Goal: Task Accomplishment & Management: Use online tool/utility

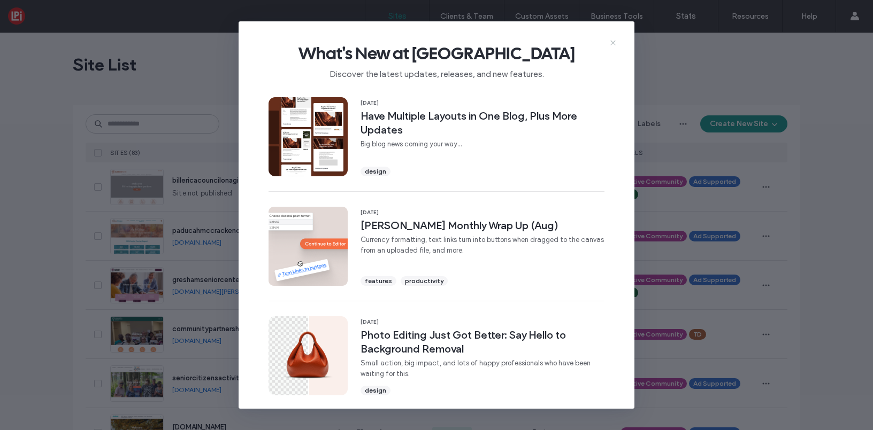
click at [615, 39] on icon at bounding box center [613, 43] width 9 height 9
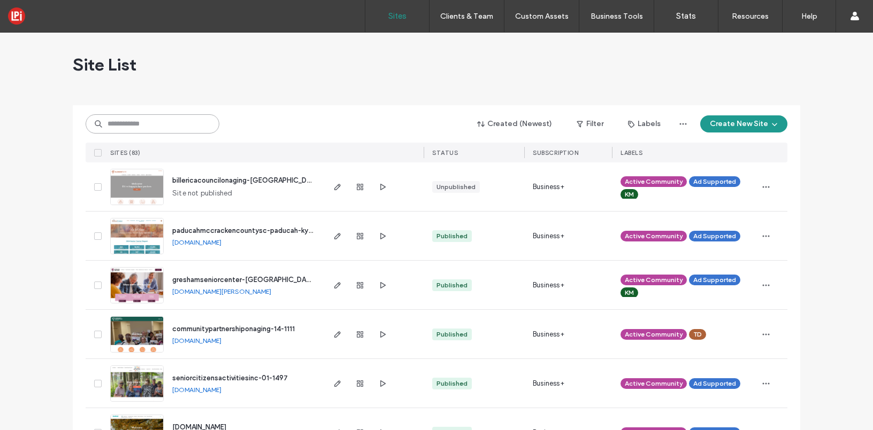
click at [176, 127] on input at bounding box center [153, 123] width 134 height 19
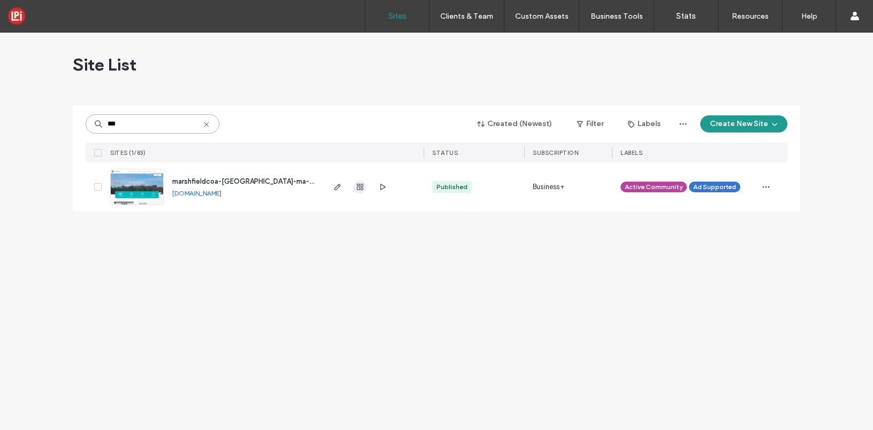
type input "***"
click at [363, 184] on use "button" at bounding box center [360, 187] width 6 height 6
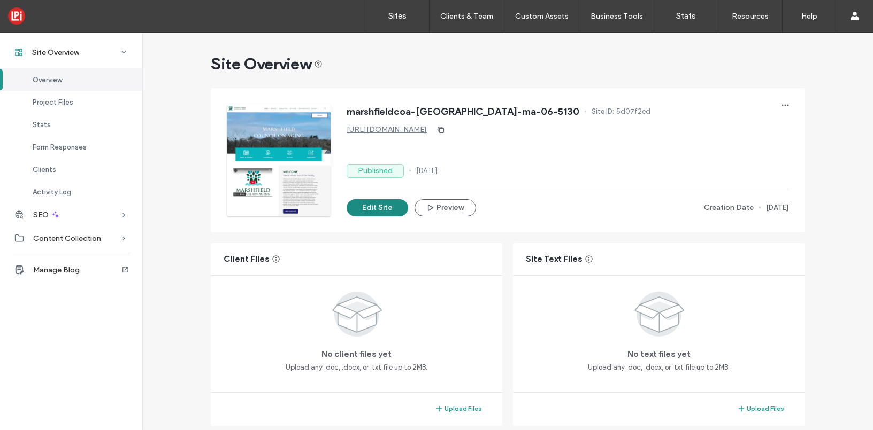
click at [364, 203] on button "Edit Site" at bounding box center [377, 207] width 61 height 17
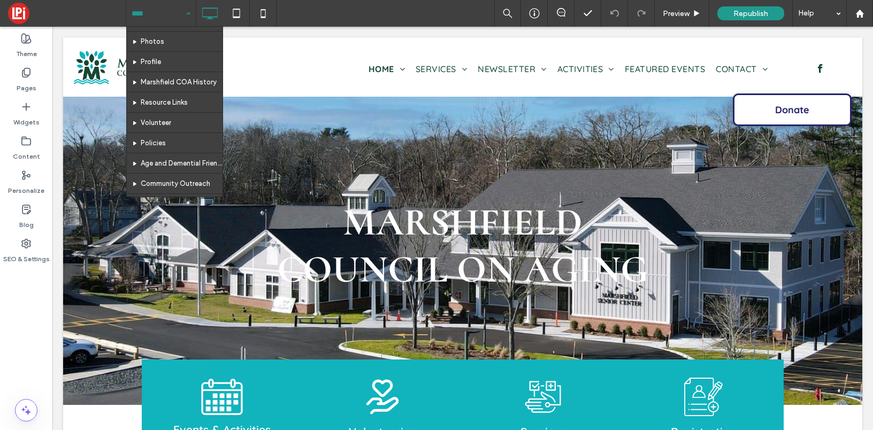
scroll to position [152, 0]
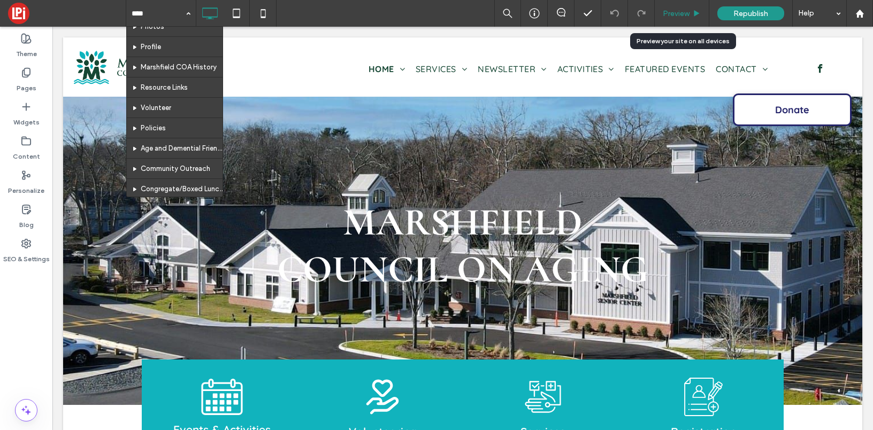
click at [676, 9] on span "Preview" at bounding box center [676, 13] width 27 height 9
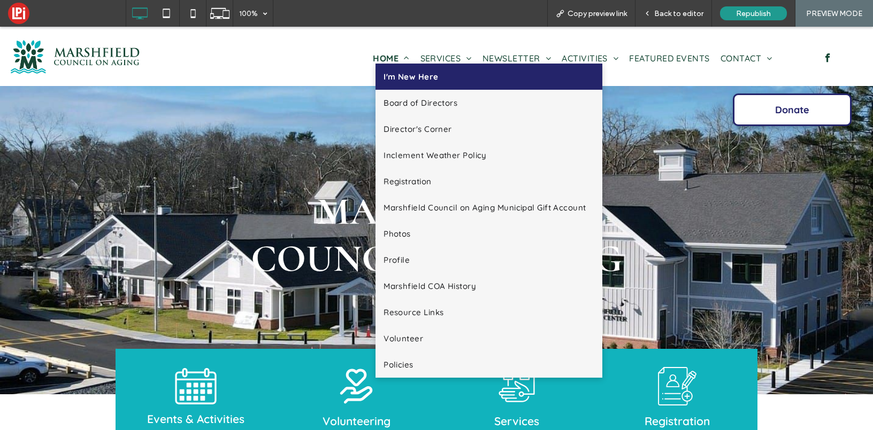
click at [397, 75] on span "I'm New Here" at bounding box center [410, 77] width 55 height 10
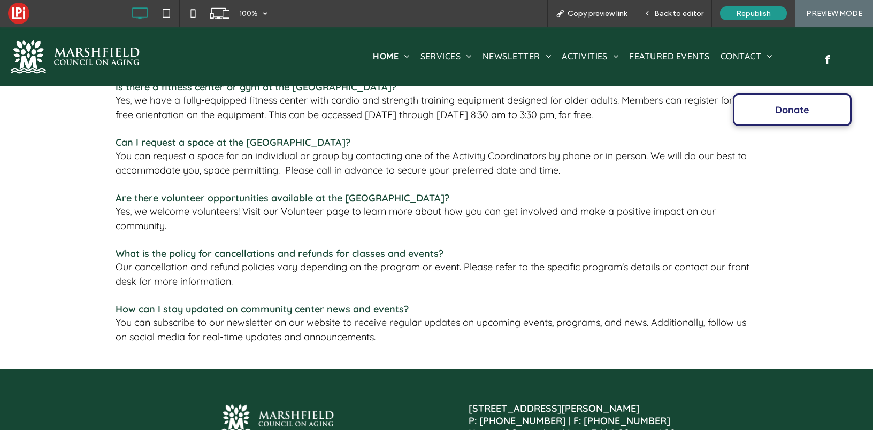
scroll to position [398, 0]
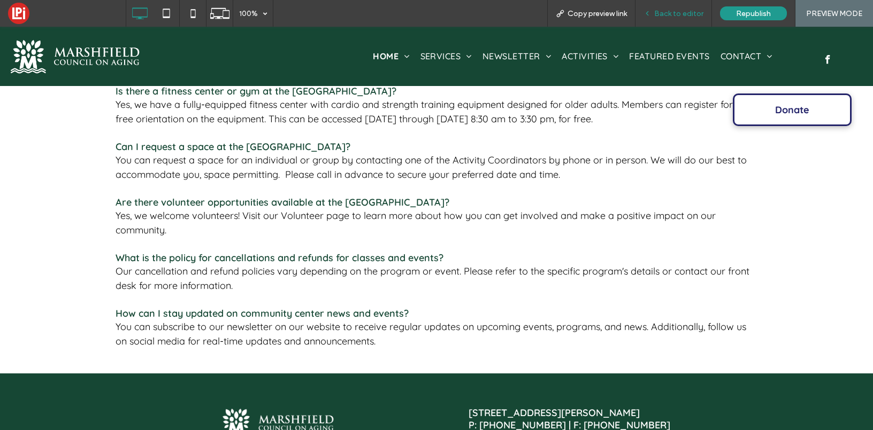
click at [665, 9] on span "Back to editor" at bounding box center [678, 13] width 49 height 9
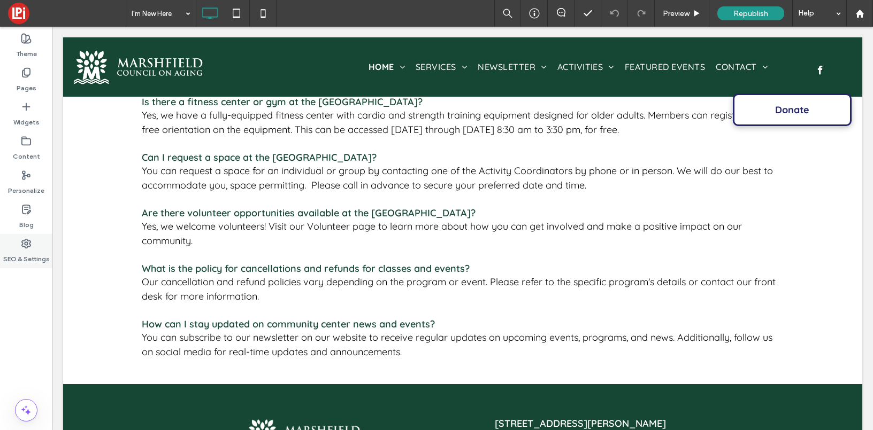
click at [25, 242] on icon at bounding box center [26, 243] width 11 height 11
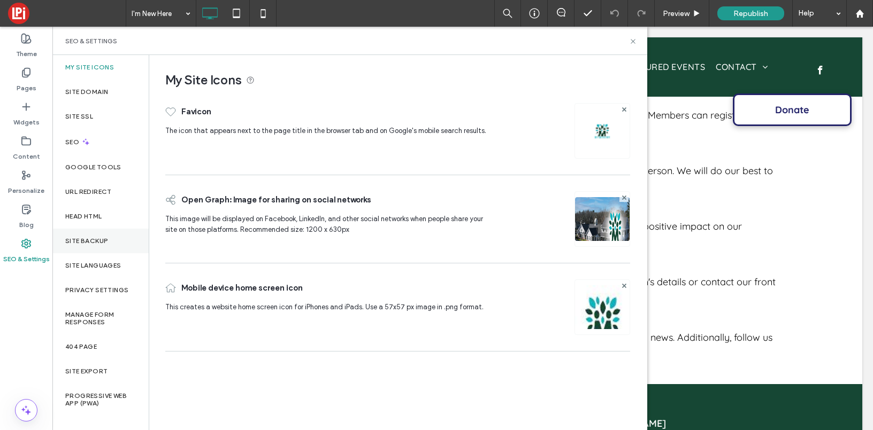
click at [80, 241] on label "Site Backup" at bounding box center [86, 240] width 43 height 7
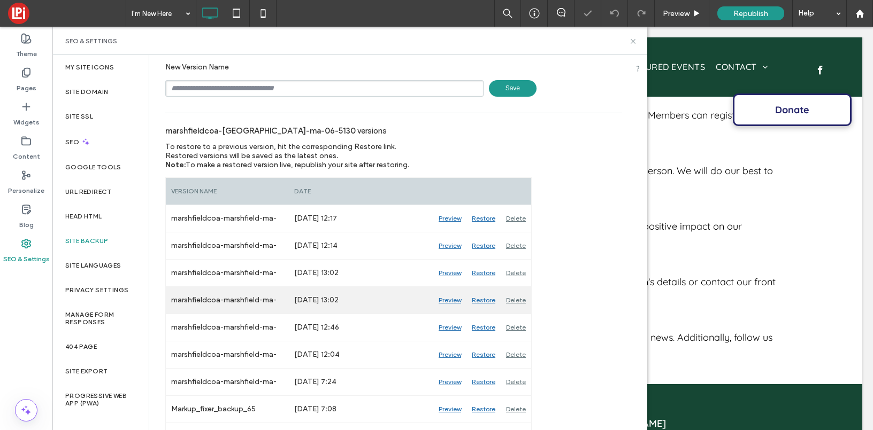
scroll to position [62, 0]
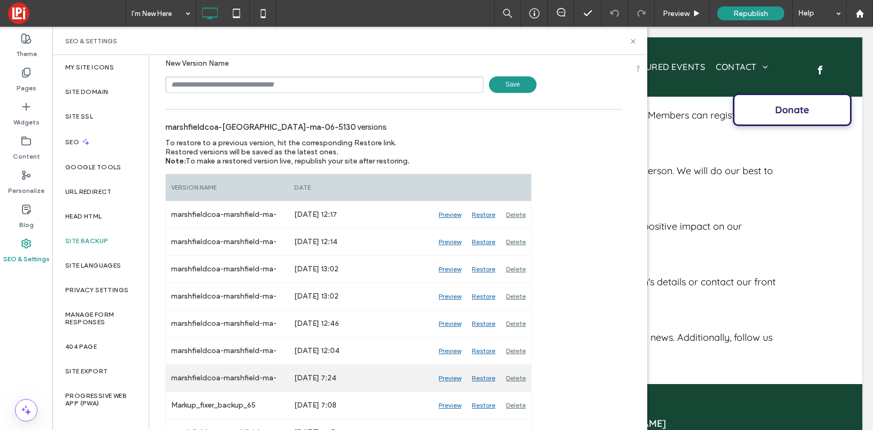
click at [449, 379] on div "Preview" at bounding box center [449, 378] width 33 height 27
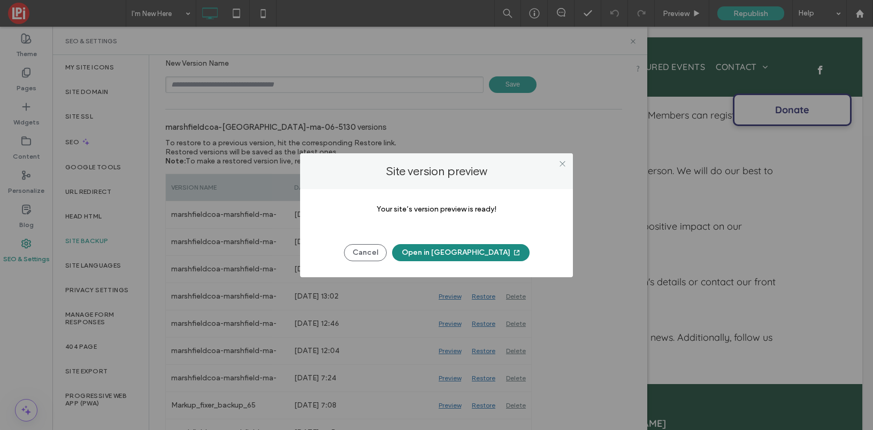
click at [455, 254] on button "Open in [GEOGRAPHIC_DATA]" at bounding box center [460, 252] width 137 height 17
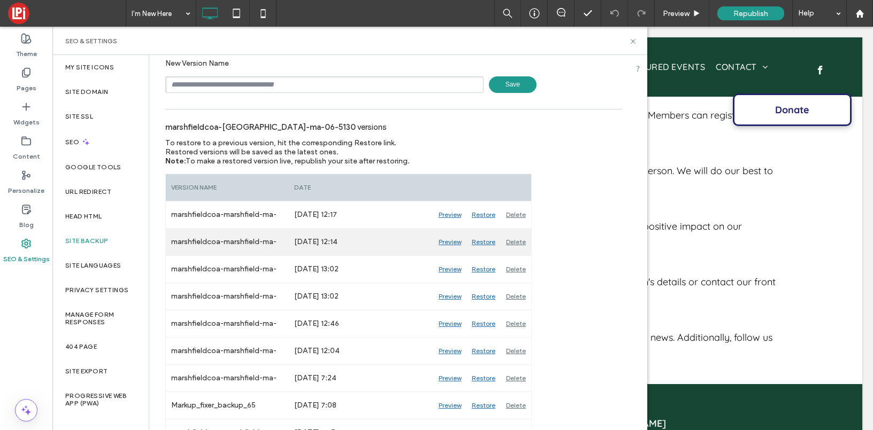
click at [450, 241] on div "Preview" at bounding box center [449, 242] width 33 height 27
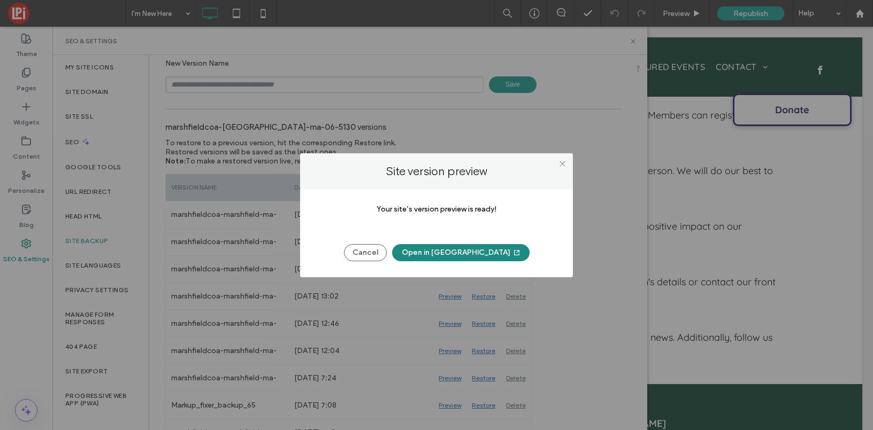
click at [451, 251] on button "Open in [GEOGRAPHIC_DATA]" at bounding box center [460, 252] width 137 height 17
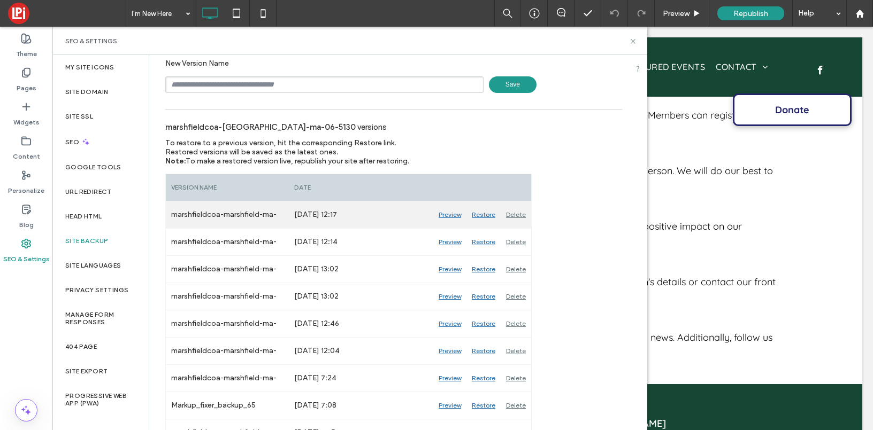
click at [449, 211] on div "Preview" at bounding box center [449, 215] width 33 height 27
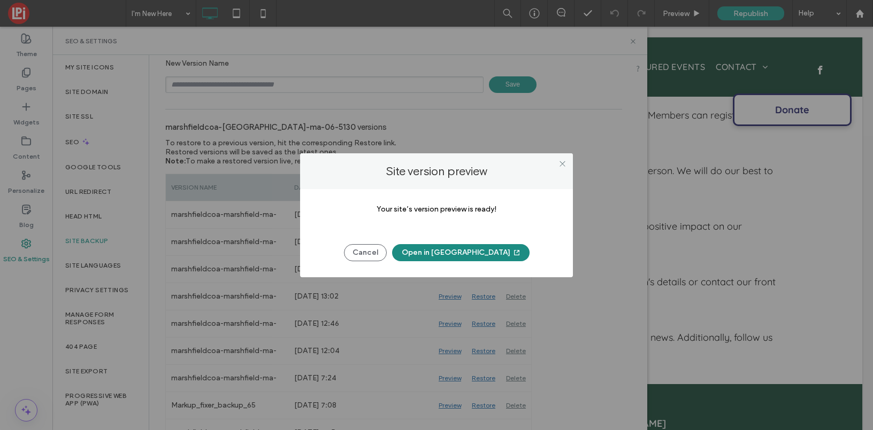
click at [445, 251] on button "Open in [GEOGRAPHIC_DATA]" at bounding box center [460, 252] width 137 height 17
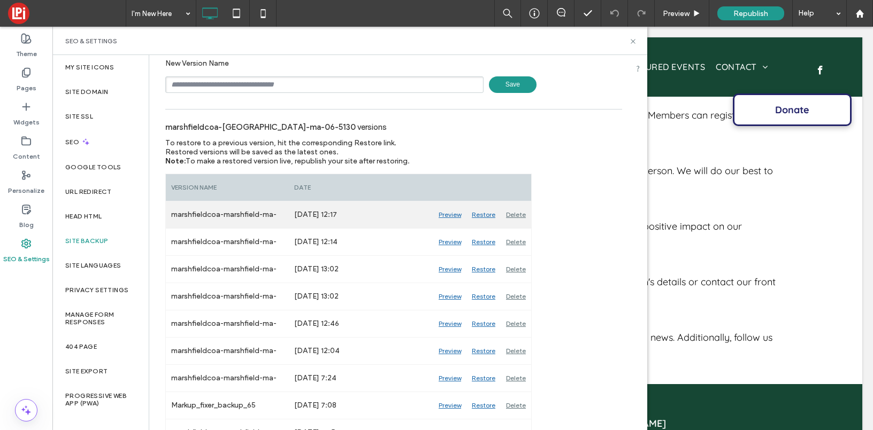
click at [484, 214] on div "Restore" at bounding box center [483, 215] width 34 height 27
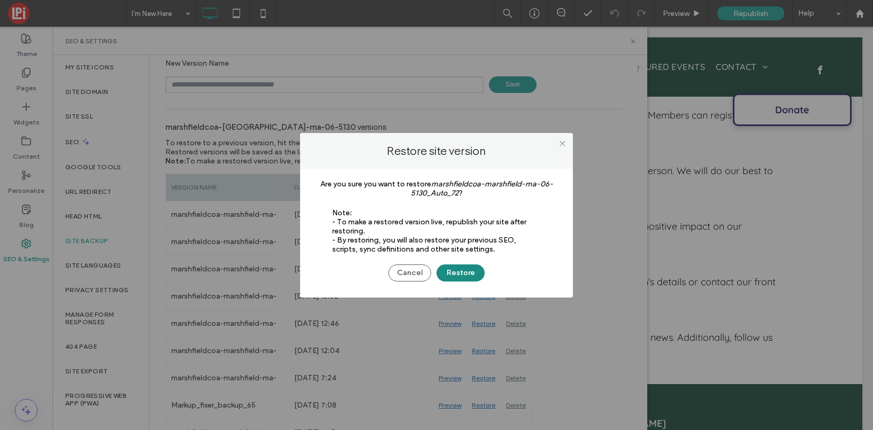
click at [464, 276] on button "Restore" at bounding box center [460, 273] width 48 height 17
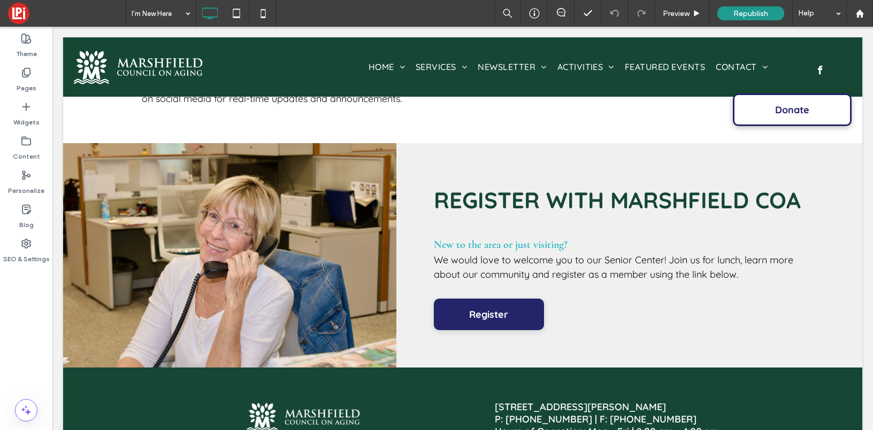
scroll to position [649, 0]
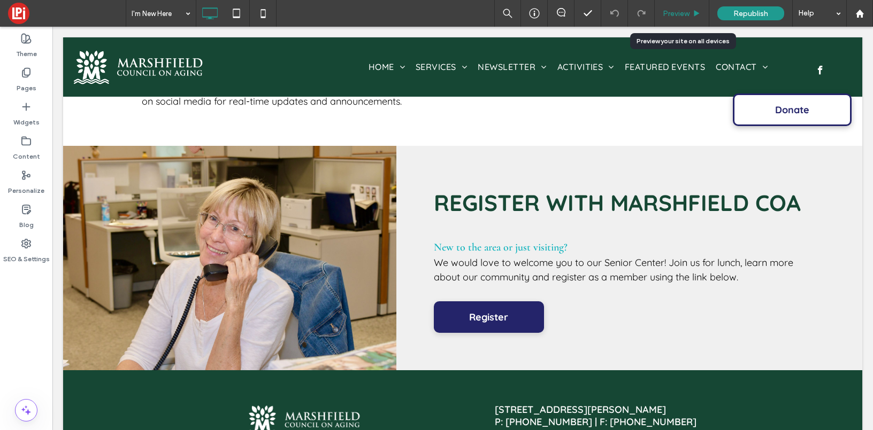
click at [676, 15] on span "Preview" at bounding box center [676, 13] width 27 height 9
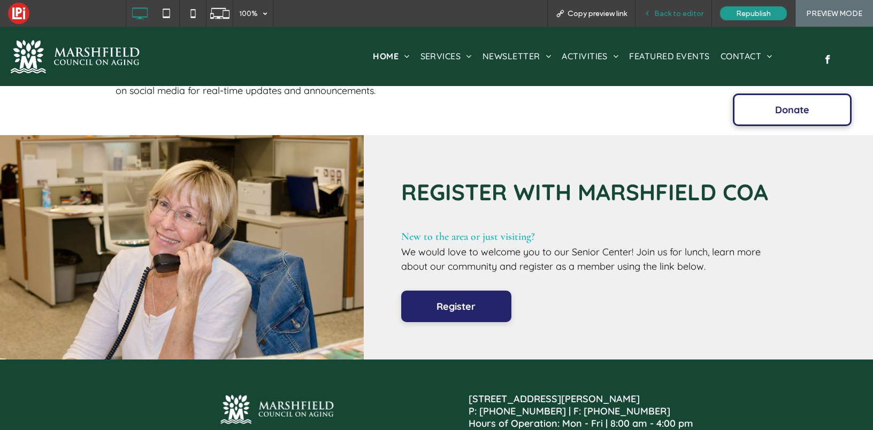
click at [670, 13] on span "Back to editor" at bounding box center [678, 13] width 49 height 9
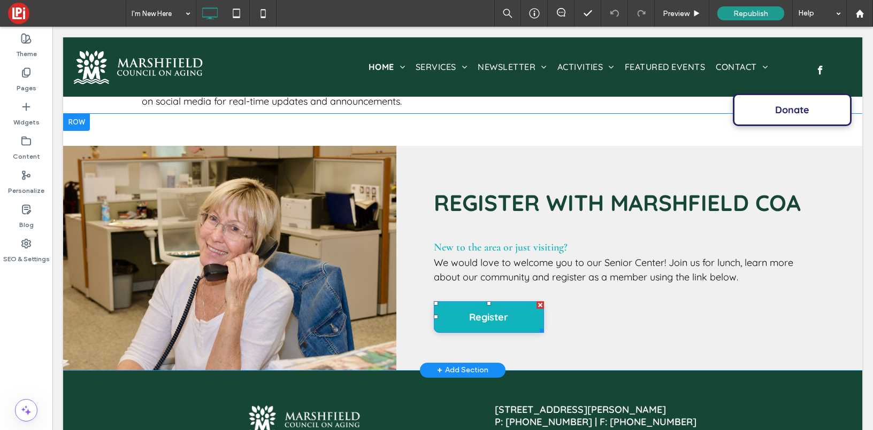
click at [501, 313] on span "Register" at bounding box center [488, 317] width 39 height 29
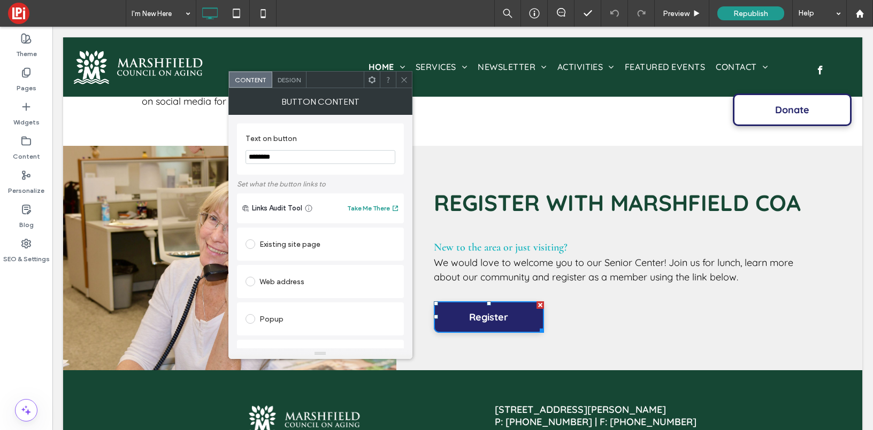
click at [265, 250] on div "Existing site page" at bounding box center [320, 244] width 150 height 17
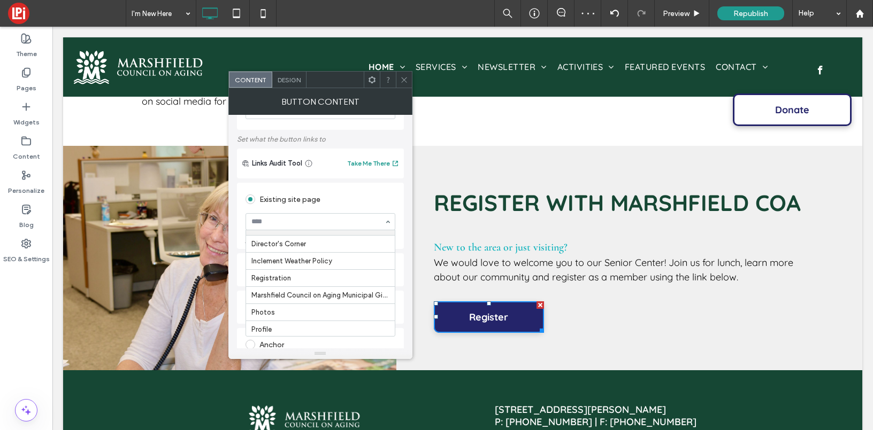
scroll to position [55, 0]
click at [403, 81] on icon at bounding box center [404, 80] width 8 height 8
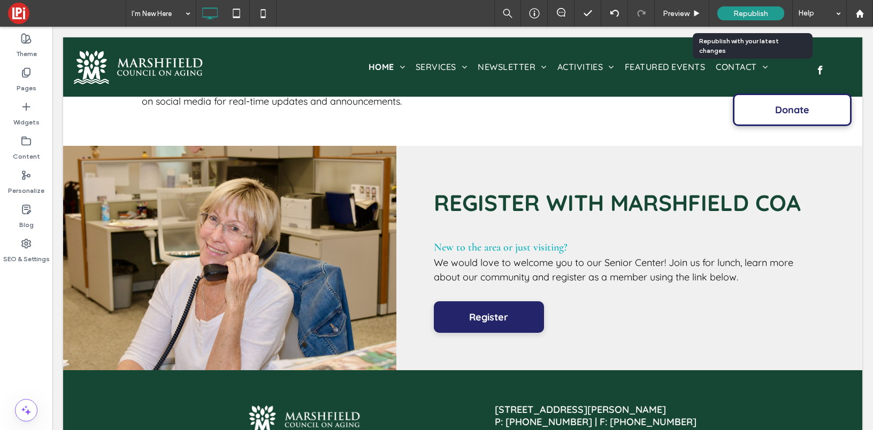
click at [745, 12] on span "Republish" at bounding box center [750, 13] width 35 height 9
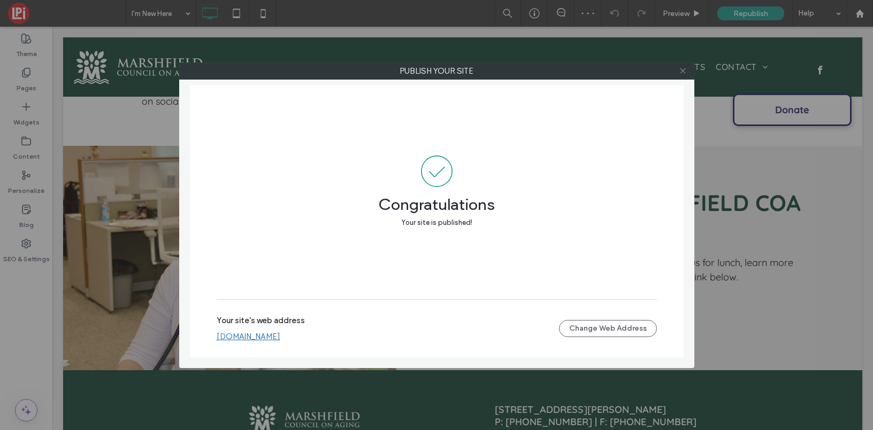
click at [681, 72] on icon at bounding box center [683, 71] width 8 height 8
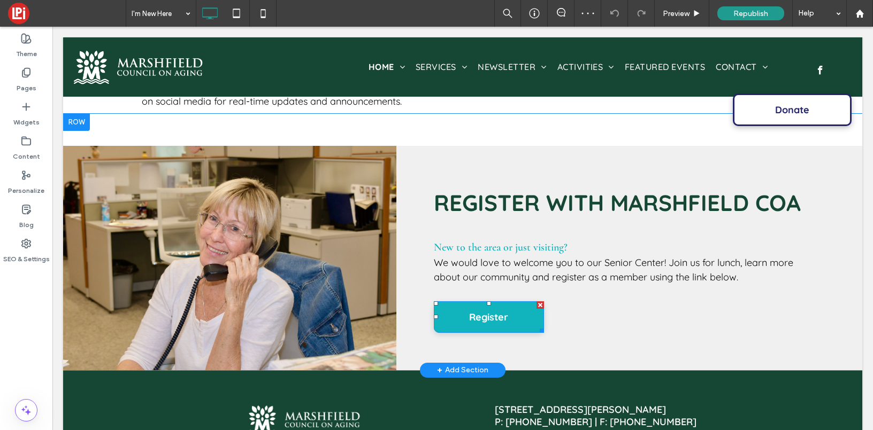
click at [515, 317] on link "Register" at bounding box center [489, 318] width 110 height 32
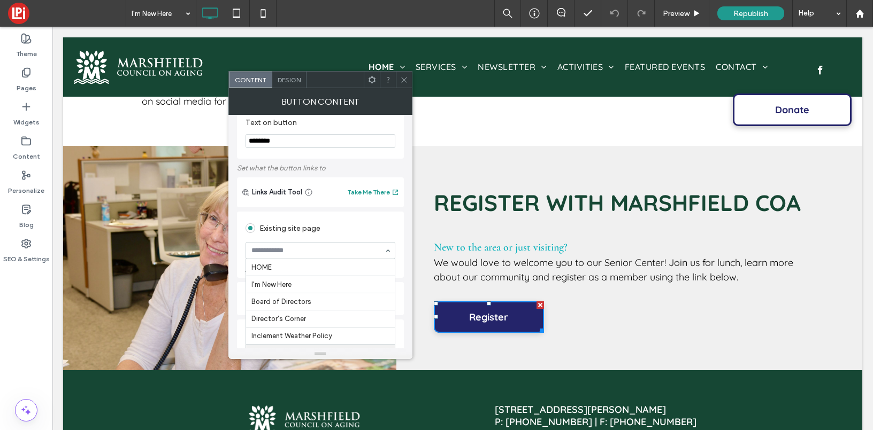
scroll to position [86, 0]
click at [404, 78] on icon at bounding box center [404, 80] width 8 height 8
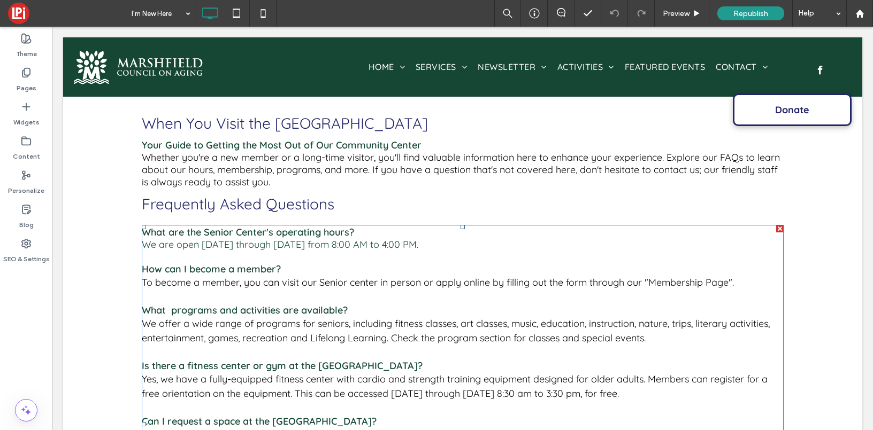
scroll to position [57, 0]
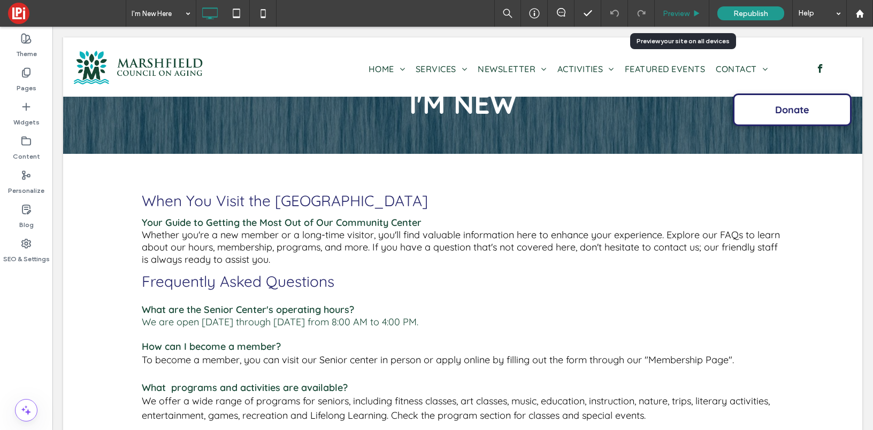
click at [666, 11] on span "Preview" at bounding box center [676, 13] width 27 height 9
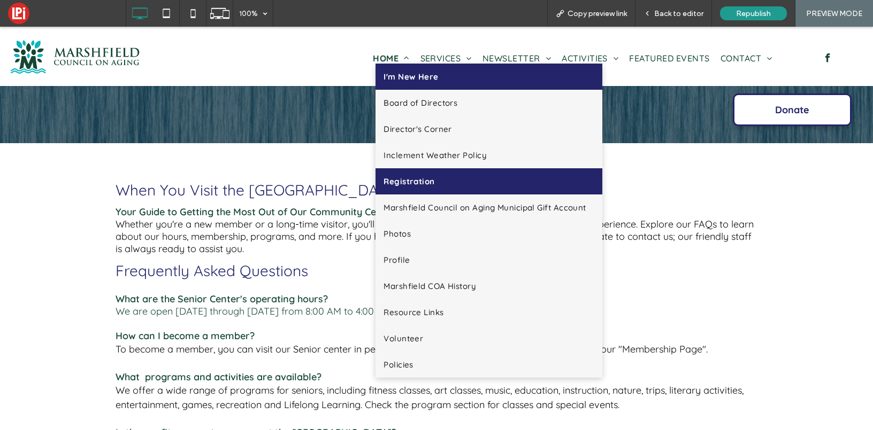
click at [403, 179] on span "Registration" at bounding box center [408, 181] width 51 height 10
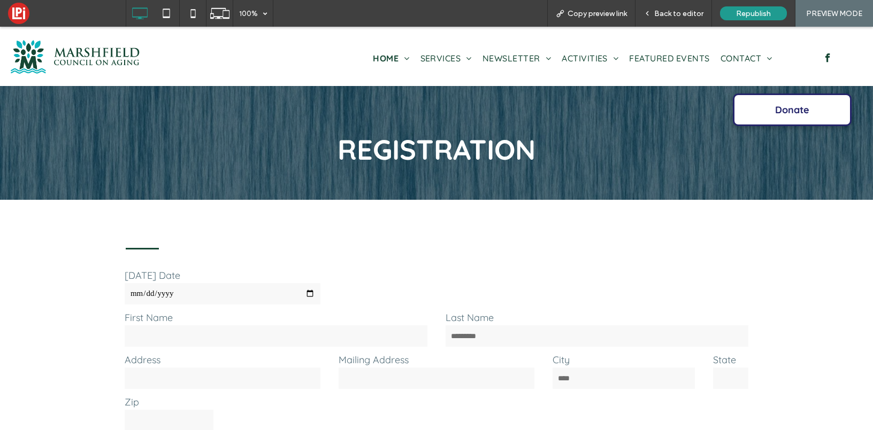
click at [378, 51] on nav "HOME I'm New Here Board of Directors Director's Corner Inclement Weather Policy…" at bounding box center [507, 58] width 555 height 18
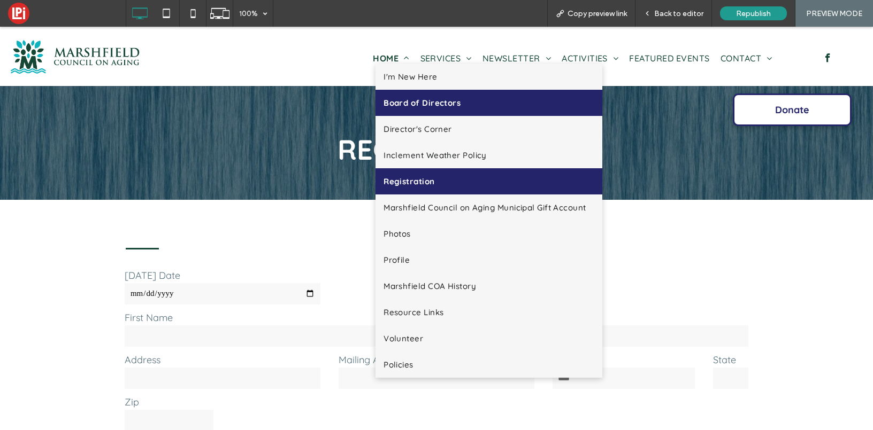
click at [385, 102] on span "Board of Directors" at bounding box center [421, 103] width 77 height 10
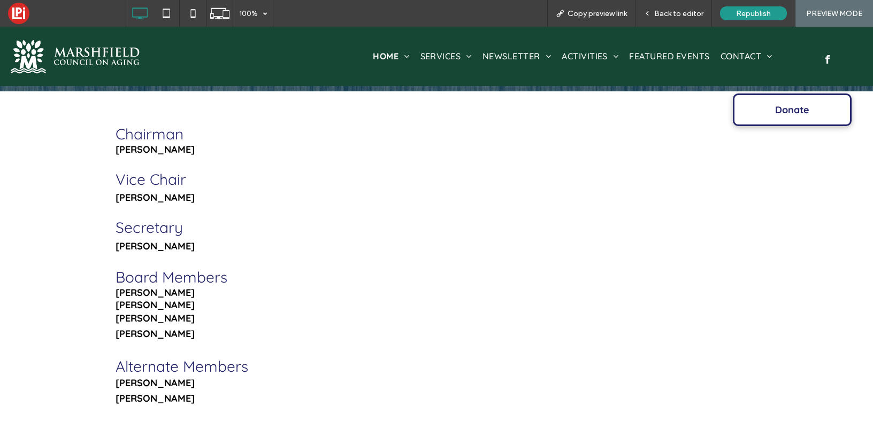
scroll to position [110, 0]
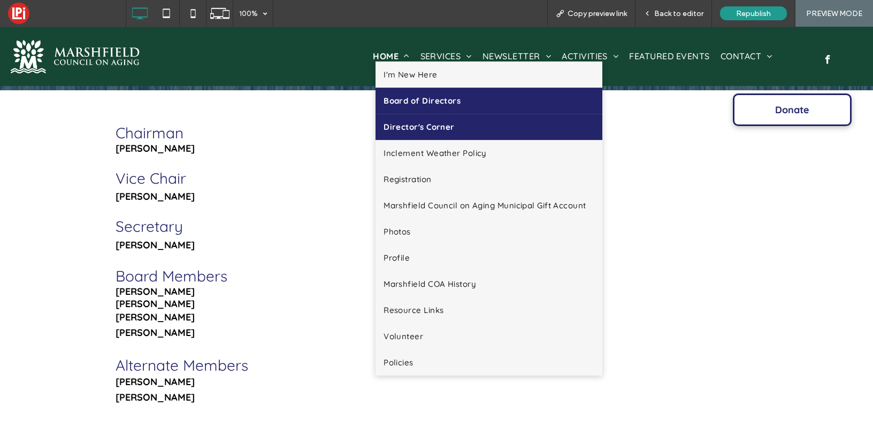
click at [405, 126] on span "Director's Corner" at bounding box center [418, 127] width 71 height 10
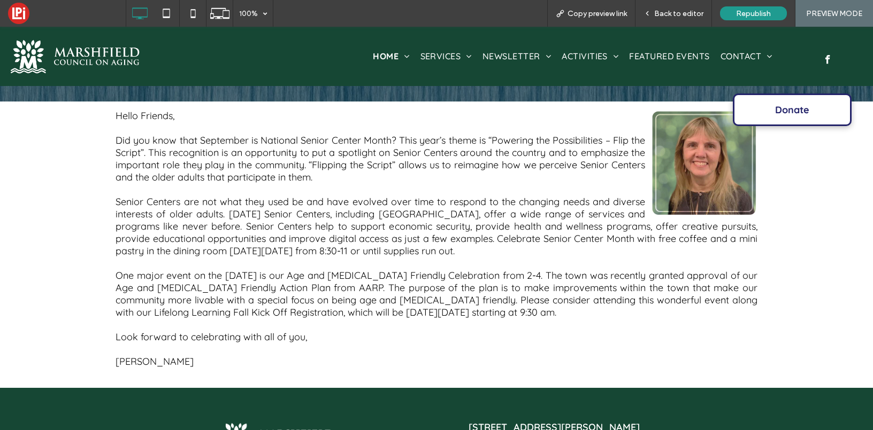
scroll to position [87, 0]
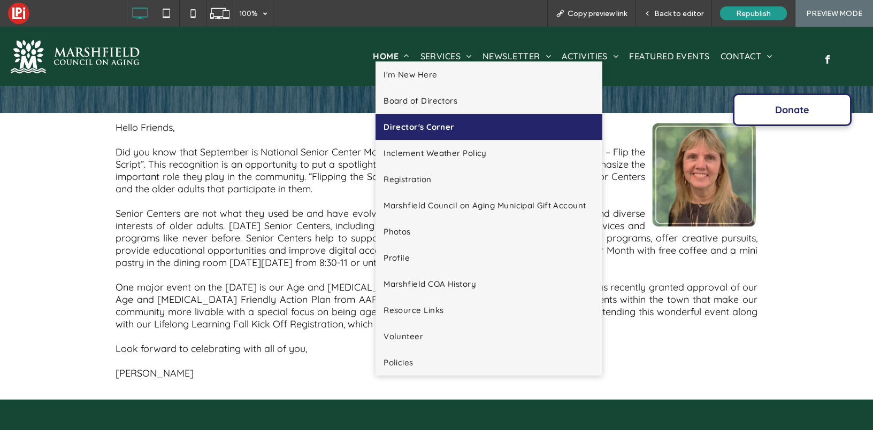
click at [380, 57] on span "HOME" at bounding box center [391, 56] width 36 height 11
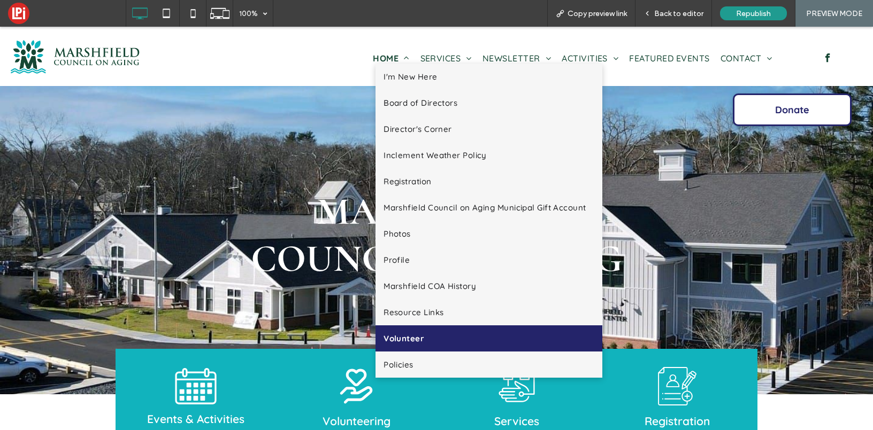
click at [414, 332] on link "Volunteer" at bounding box center [488, 339] width 227 height 26
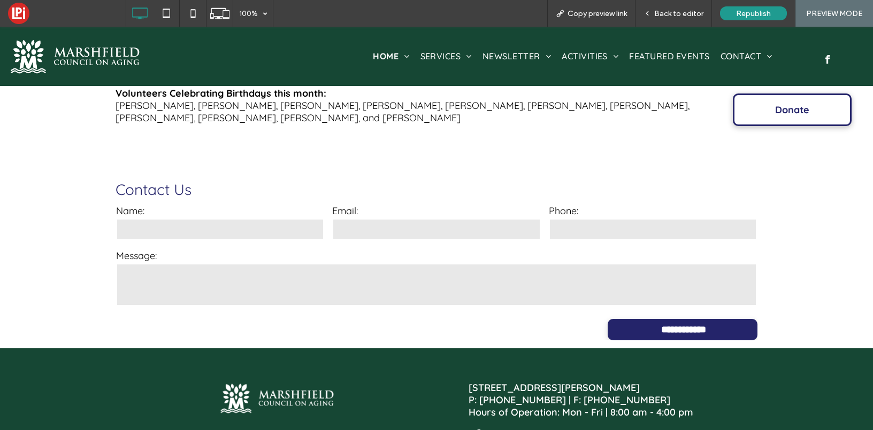
scroll to position [503, 0]
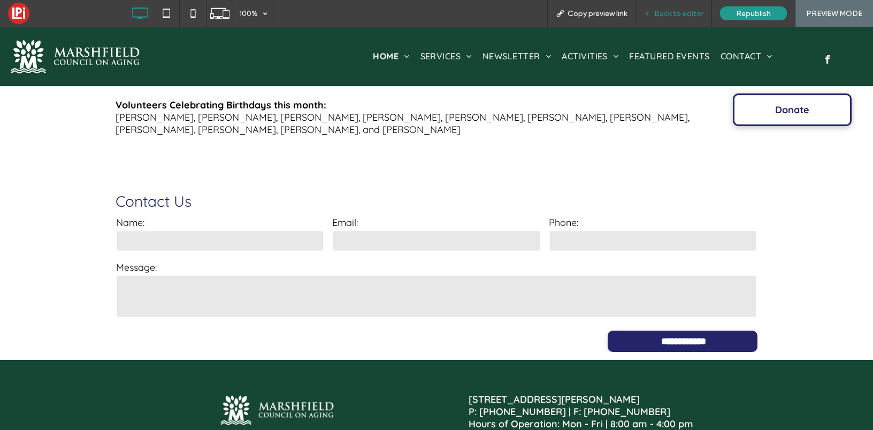
click at [665, 13] on span "Back to editor" at bounding box center [678, 13] width 49 height 9
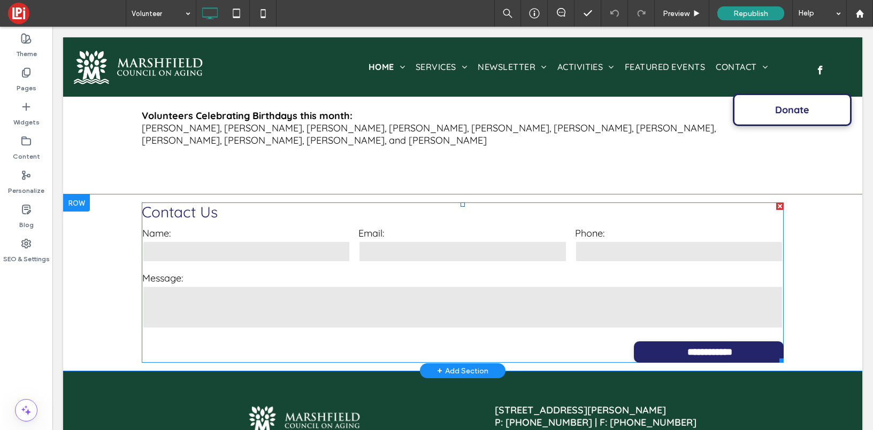
click at [438, 284] on label "Message:" at bounding box center [462, 278] width 641 height 12
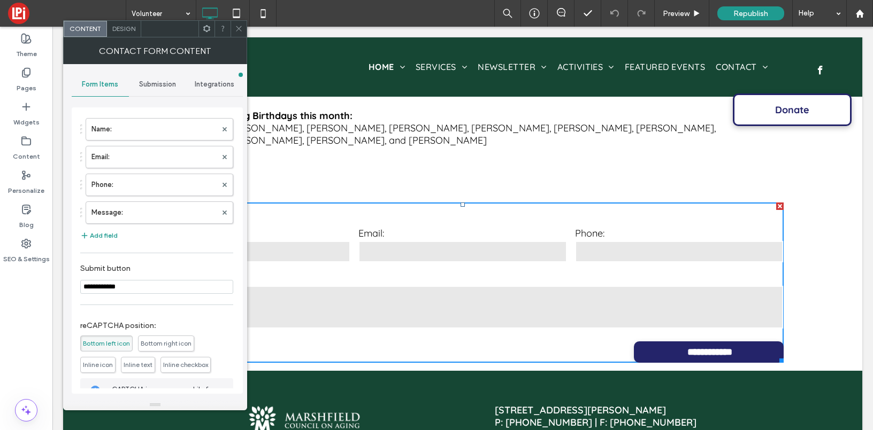
click at [153, 82] on span "Submission" at bounding box center [157, 84] width 37 height 9
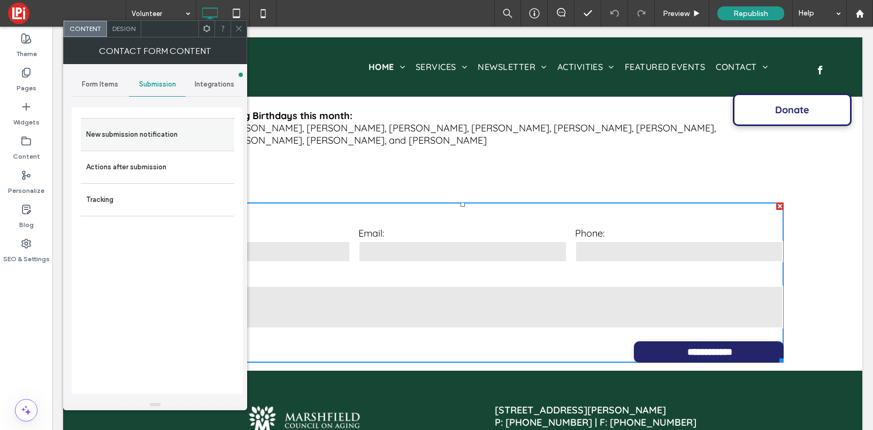
click at [145, 129] on label "New submission notification" at bounding box center [157, 134] width 143 height 21
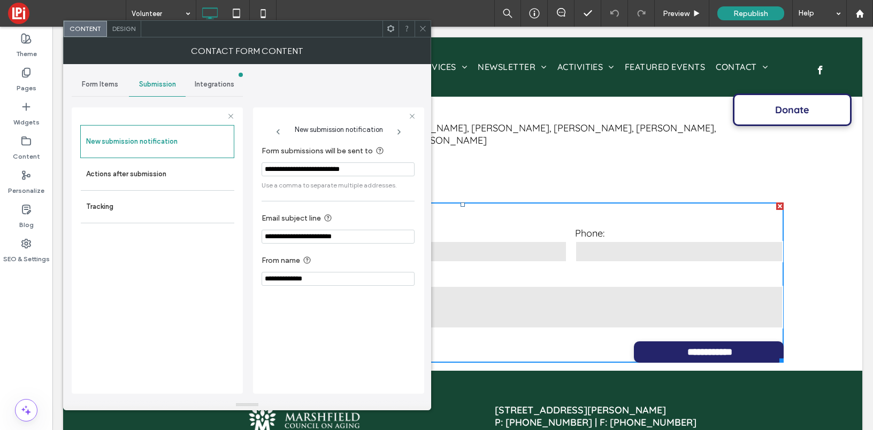
click at [420, 27] on icon at bounding box center [423, 29] width 8 height 8
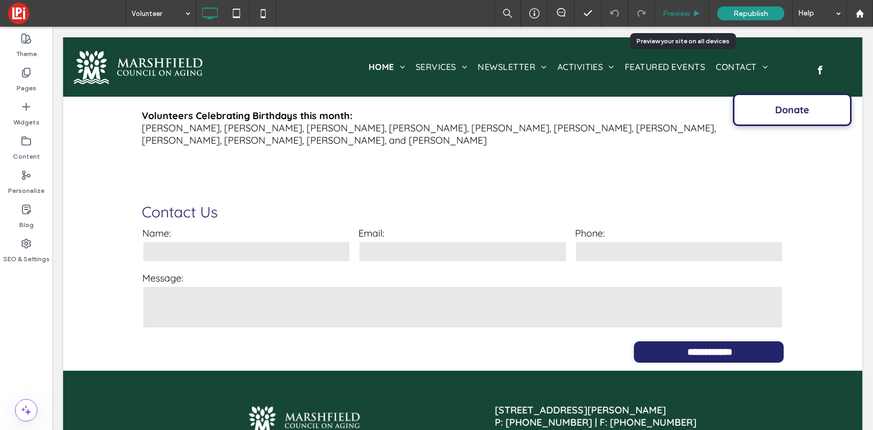
click at [665, 13] on span "Preview" at bounding box center [676, 13] width 27 height 9
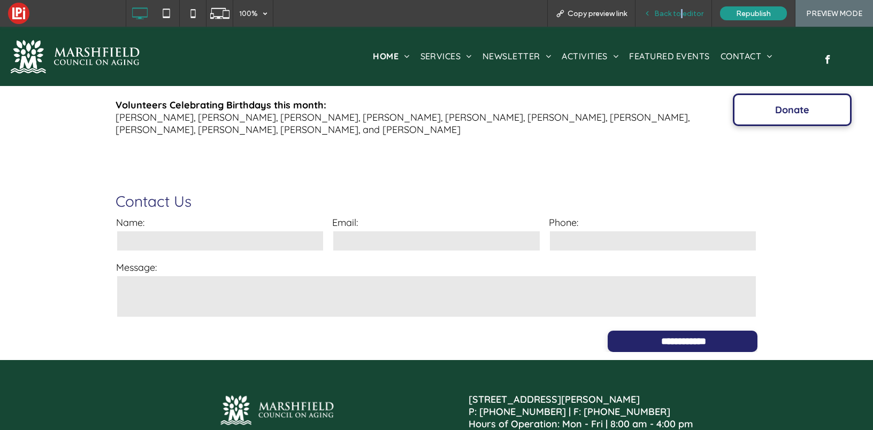
click at [682, 10] on span "Back to editor" at bounding box center [678, 13] width 49 height 9
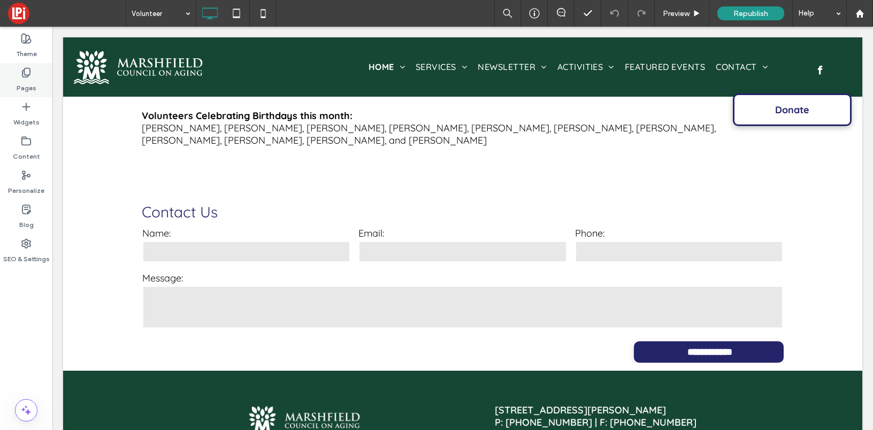
click at [27, 72] on icon at bounding box center [26, 72] width 11 height 11
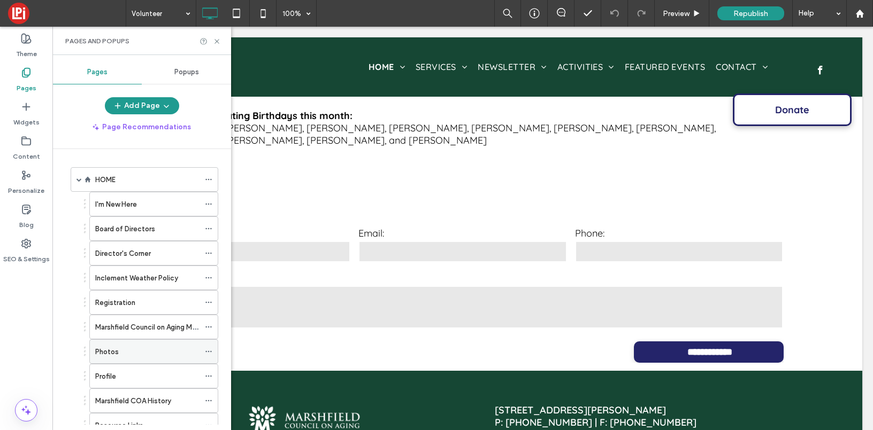
scroll to position [298, 0]
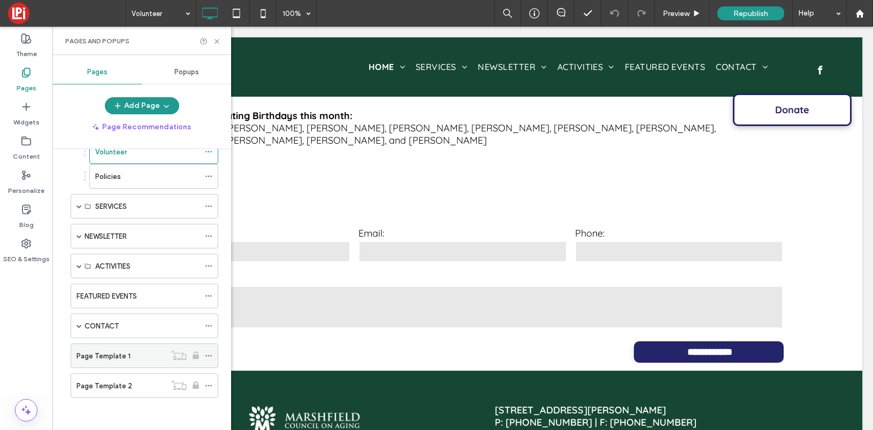
click at [122, 365] on div "Page Template 1" at bounding box center [120, 356] width 89 height 24
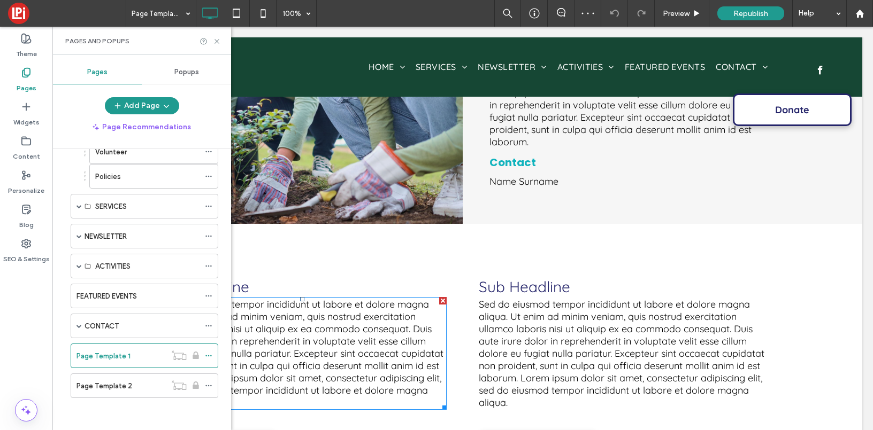
scroll to position [296, 0]
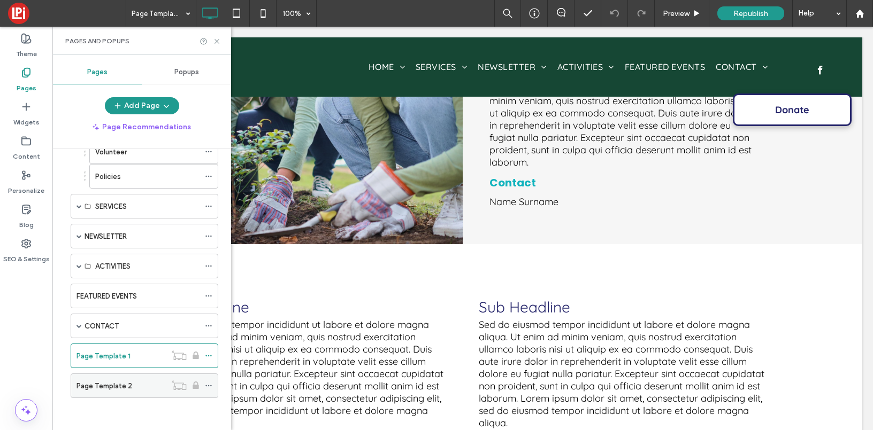
click at [107, 391] on label "Page Template 2" at bounding box center [104, 386] width 56 height 19
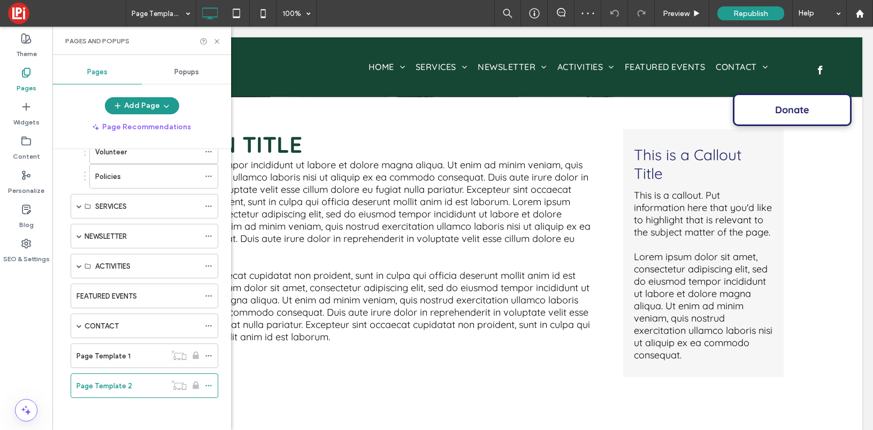
scroll to position [96, 0]
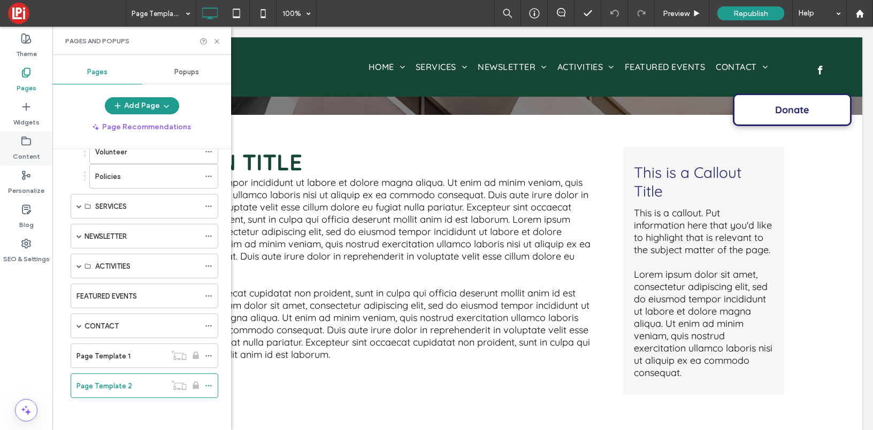
click at [27, 153] on label "Content" at bounding box center [26, 154] width 27 height 15
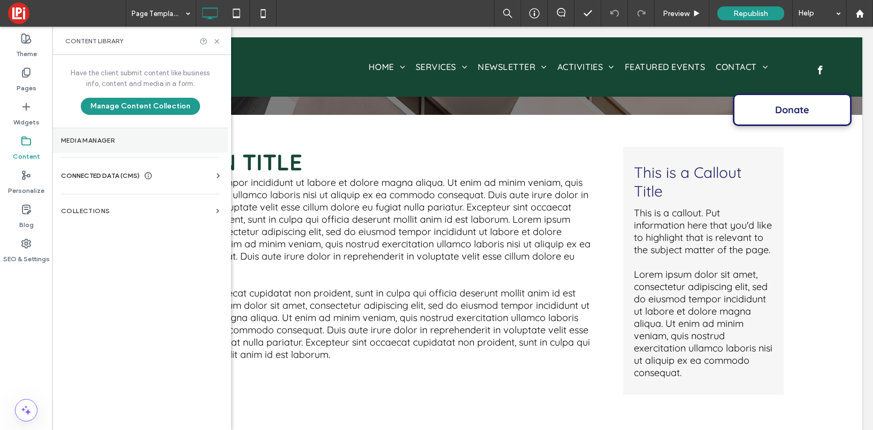
click at [91, 141] on label "Media Manager" at bounding box center [140, 140] width 158 height 7
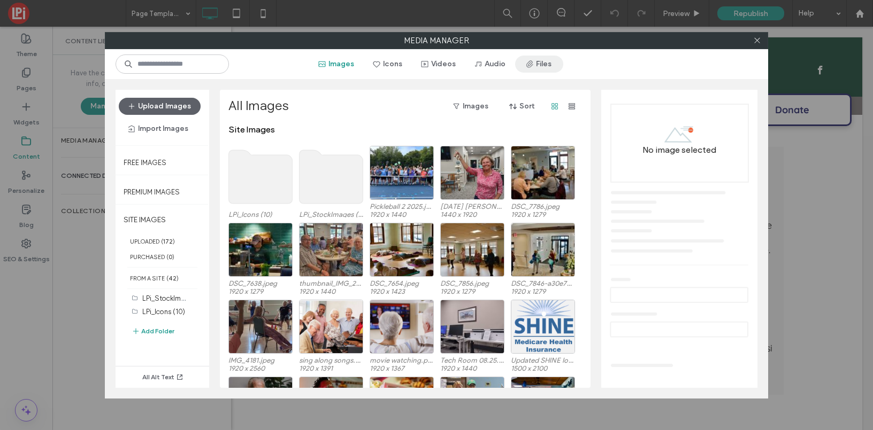
click at [544, 64] on button "Files" at bounding box center [539, 64] width 48 height 17
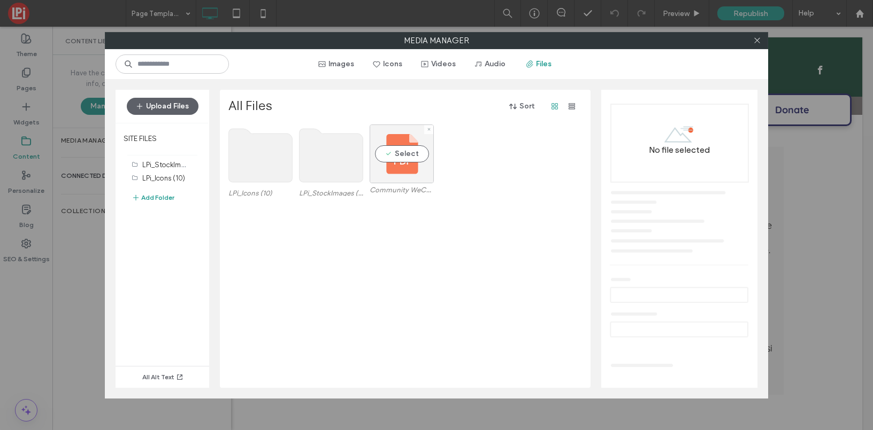
click at [410, 152] on div "Select" at bounding box center [402, 154] width 64 height 59
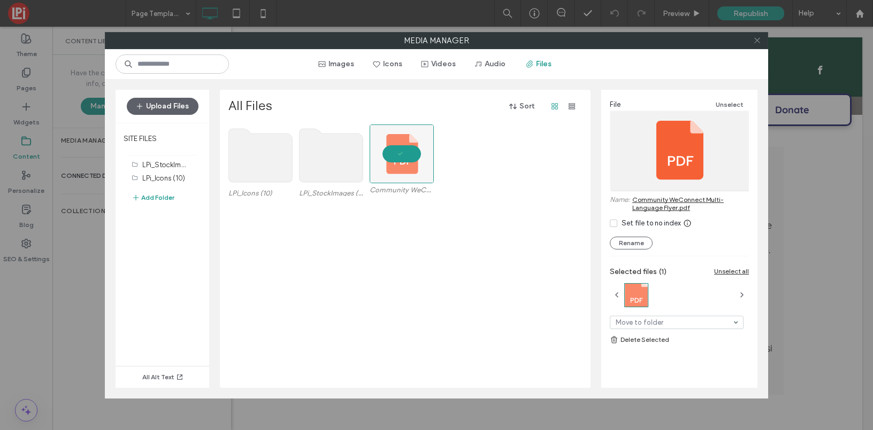
click at [754, 38] on use at bounding box center [756, 40] width 5 height 5
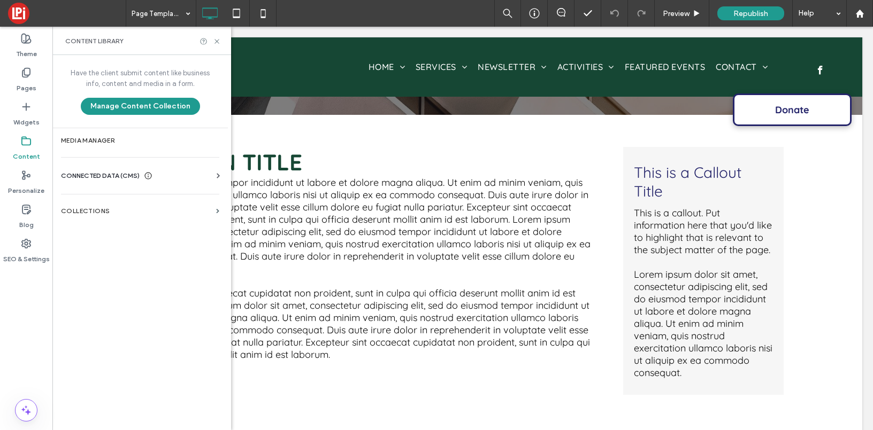
click at [29, 135] on div "Content" at bounding box center [26, 149] width 52 height 34
click at [83, 137] on label "Media Manager" at bounding box center [140, 140] width 158 height 7
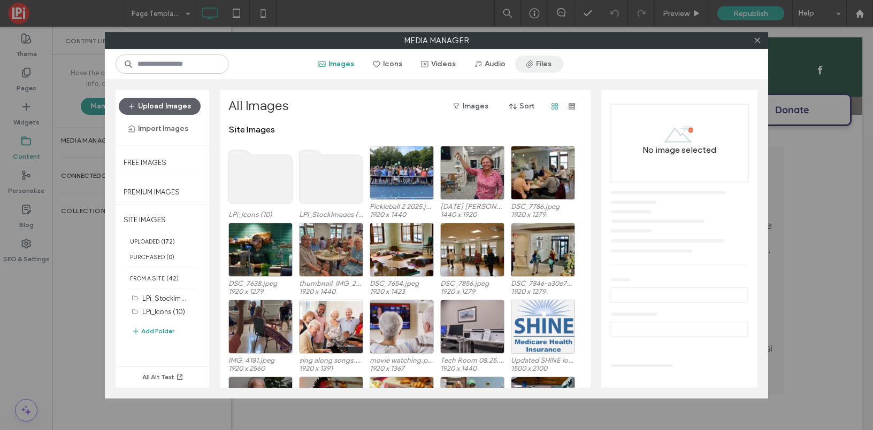
click at [536, 63] on button "Files" at bounding box center [539, 64] width 48 height 17
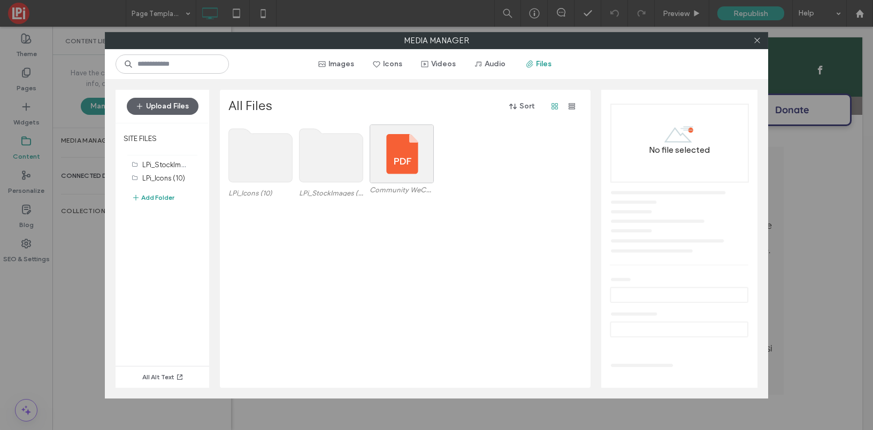
click at [761, 40] on div at bounding box center [757, 41] width 16 height 16
click at [757, 40] on use at bounding box center [756, 40] width 5 height 5
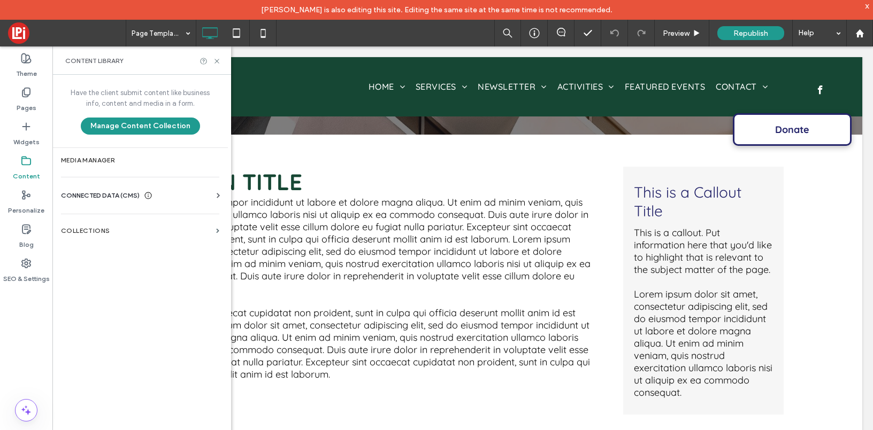
click at [21, 166] on icon at bounding box center [26, 161] width 11 height 11
click at [90, 159] on label "Media Manager" at bounding box center [140, 160] width 158 height 7
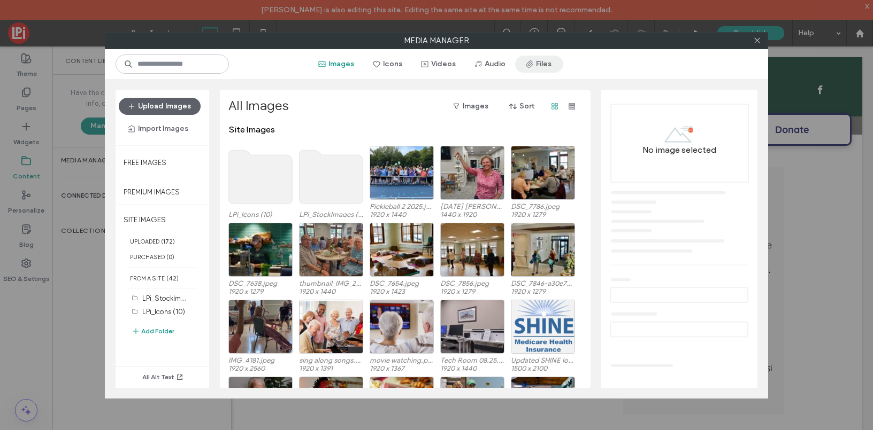
click at [540, 61] on button "Files" at bounding box center [539, 64] width 48 height 17
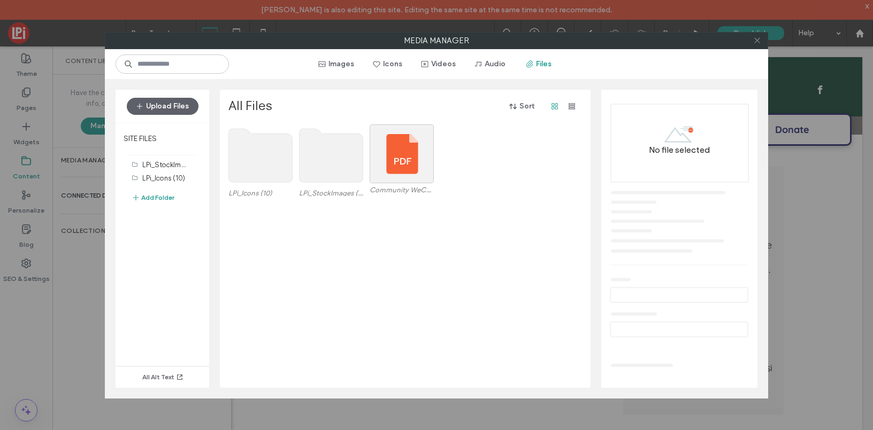
click at [756, 36] on icon at bounding box center [757, 40] width 8 height 8
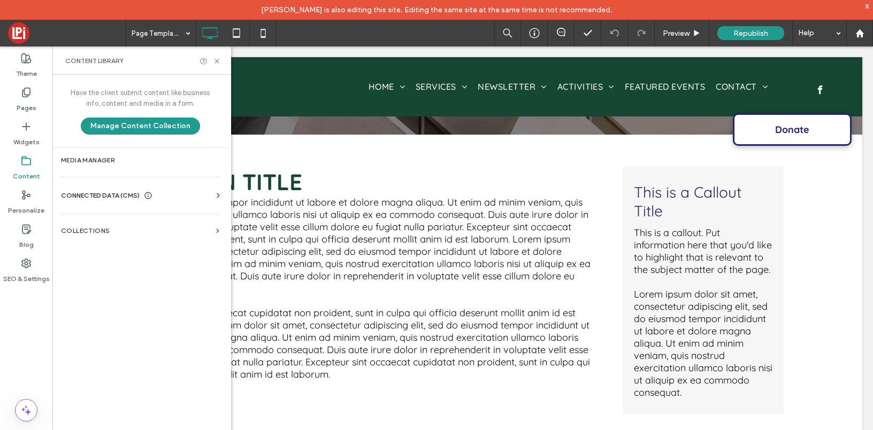
click at [62, 145] on div "Have the client submit content like business info, content and media in a form.…" at bounding box center [139, 111] width 175 height 73
click at [66, 154] on section "Media Manager" at bounding box center [139, 160] width 175 height 25
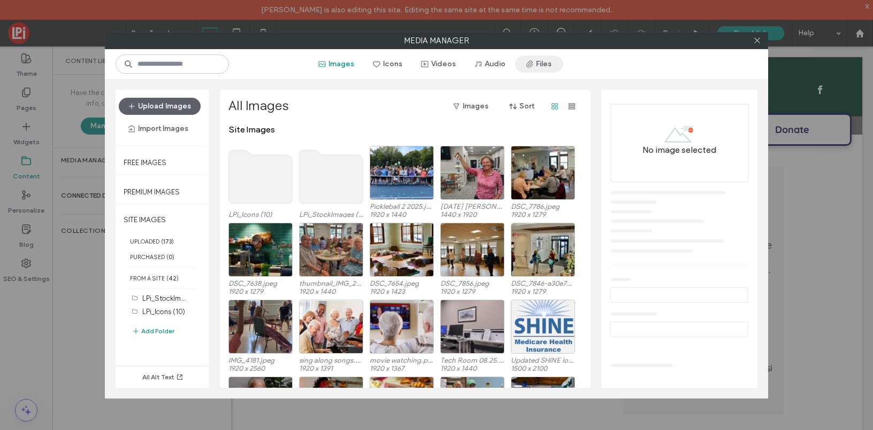
click at [533, 60] on button "Files" at bounding box center [539, 64] width 48 height 17
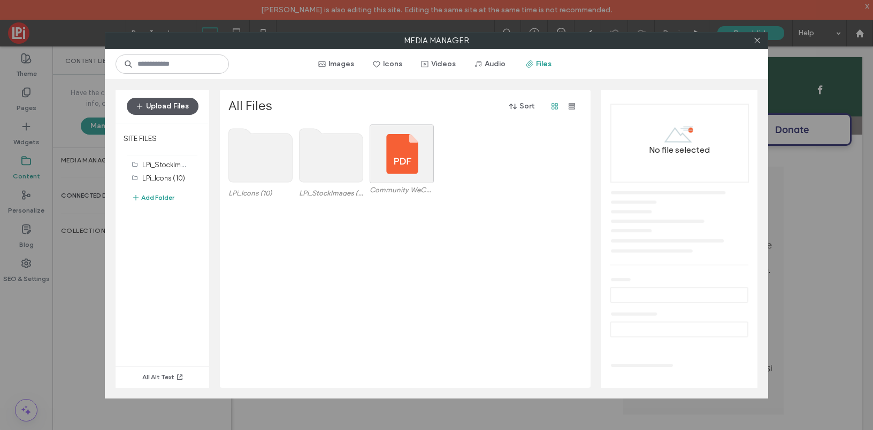
click at [152, 108] on button "Upload Files" at bounding box center [163, 106] width 72 height 17
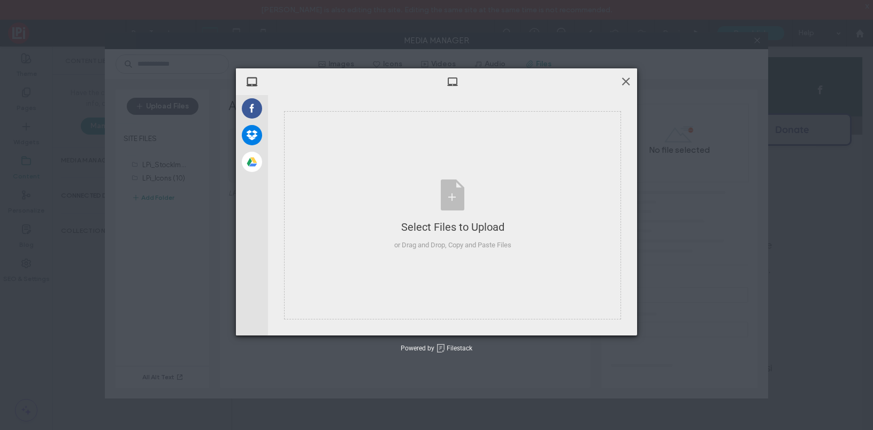
click at [627, 78] on span at bounding box center [626, 81] width 12 height 12
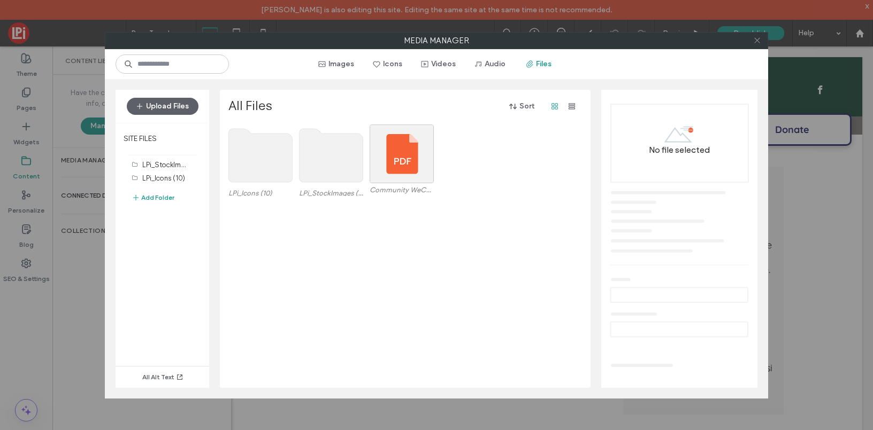
click at [757, 43] on icon at bounding box center [757, 40] width 8 height 8
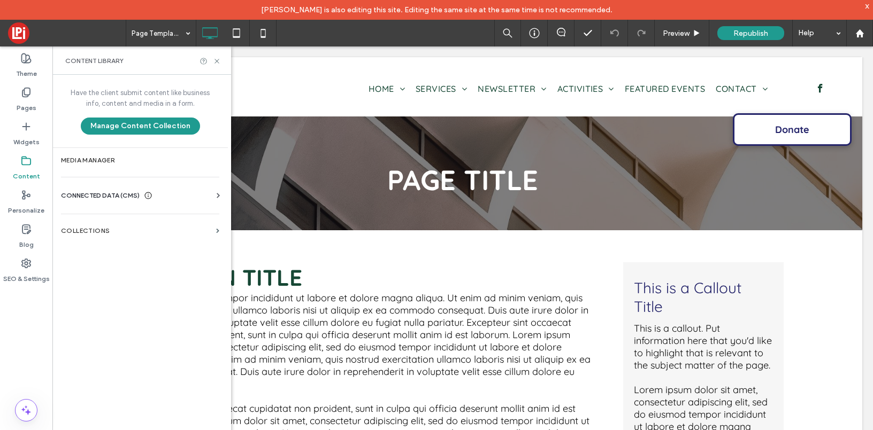
click at [27, 168] on label "Content" at bounding box center [26, 173] width 27 height 15
click at [84, 162] on label "Media Manager" at bounding box center [140, 160] width 158 height 7
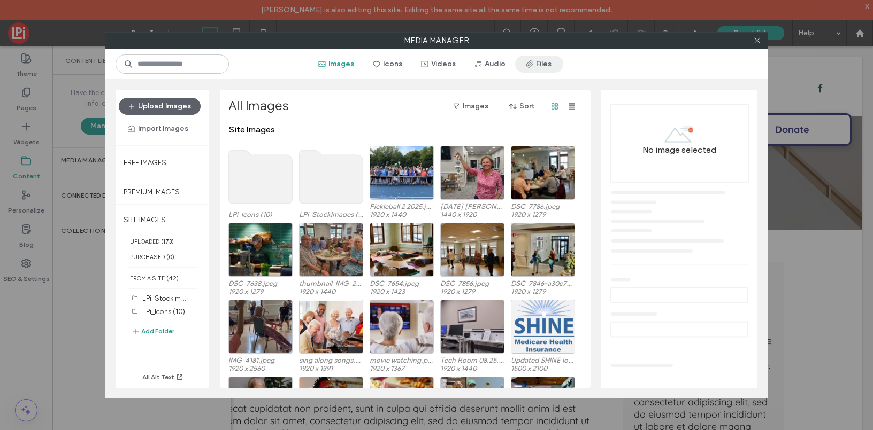
click at [540, 66] on button "Files" at bounding box center [539, 64] width 48 height 17
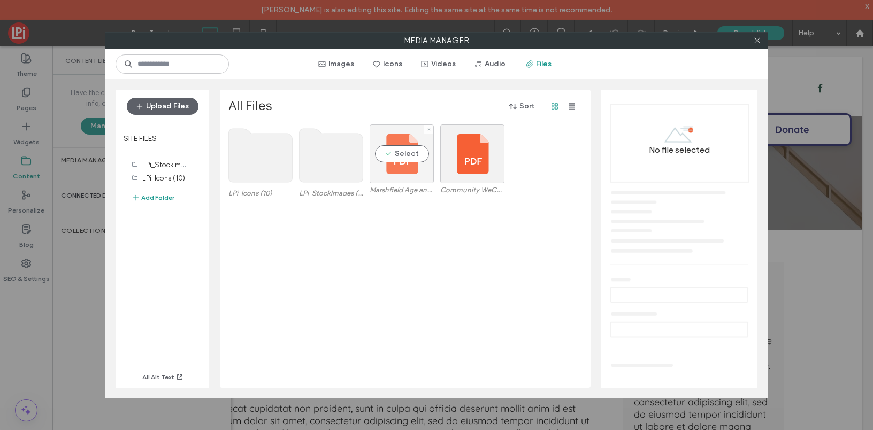
click at [396, 156] on div "Select" at bounding box center [402, 154] width 64 height 59
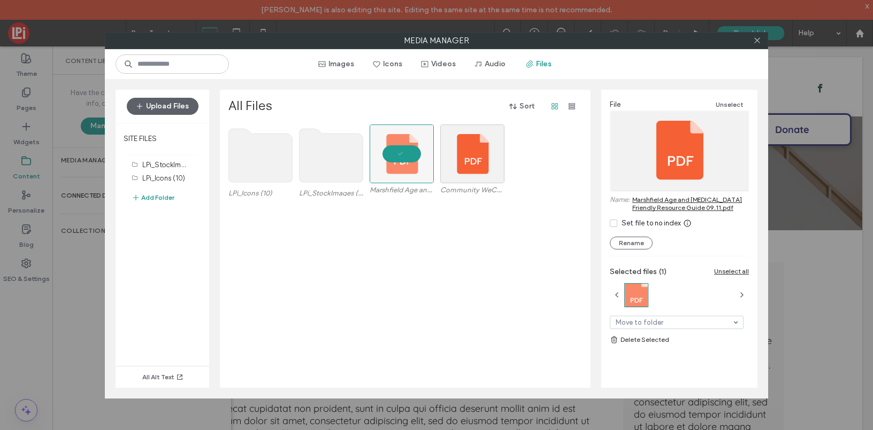
click at [673, 203] on link "Marshfield Age and Dementia Friendly Resource Guide 09.11.pdf" at bounding box center [690, 204] width 117 height 16
click at [756, 40] on icon at bounding box center [757, 40] width 8 height 8
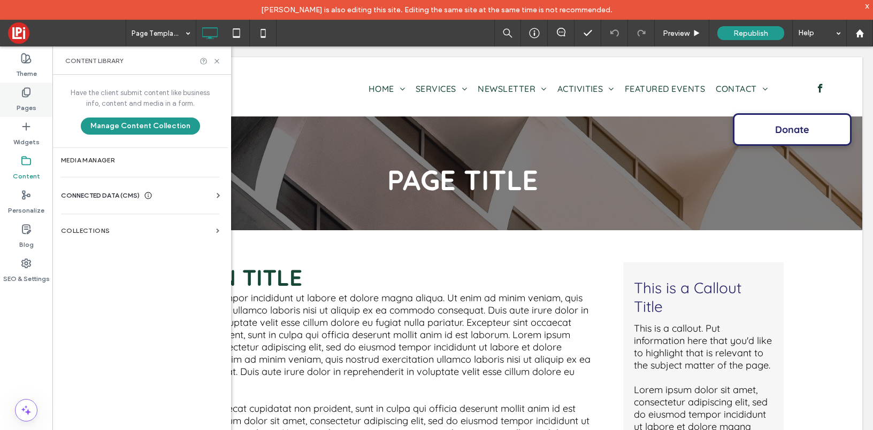
click at [27, 101] on label "Pages" at bounding box center [27, 105] width 20 height 15
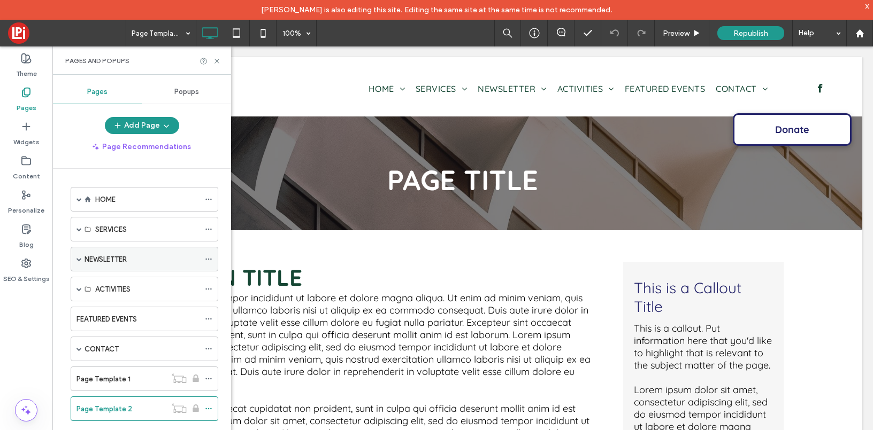
scroll to position [3, 0]
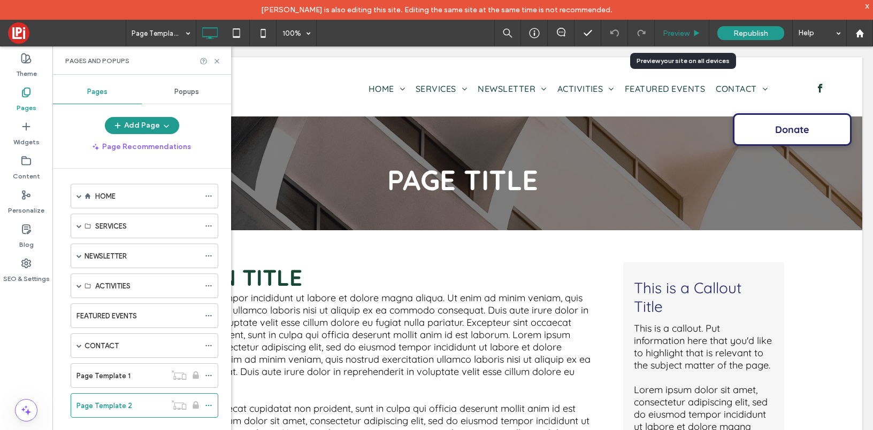
click at [670, 32] on span "Preview" at bounding box center [676, 33] width 27 height 9
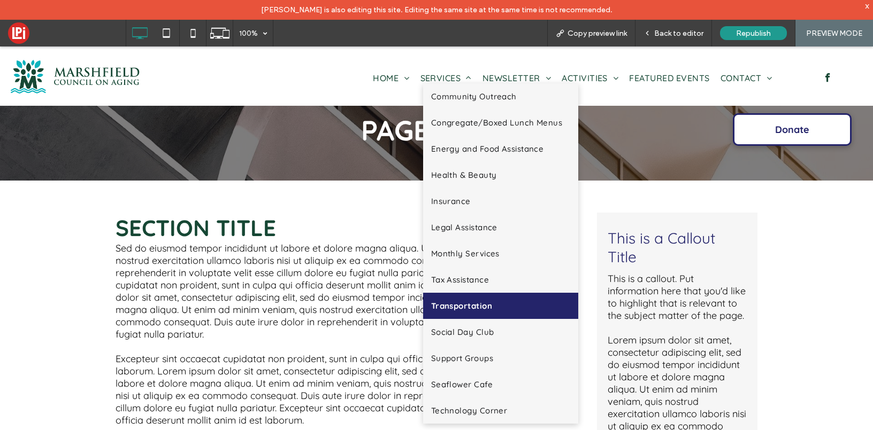
scroll to position [50, 0]
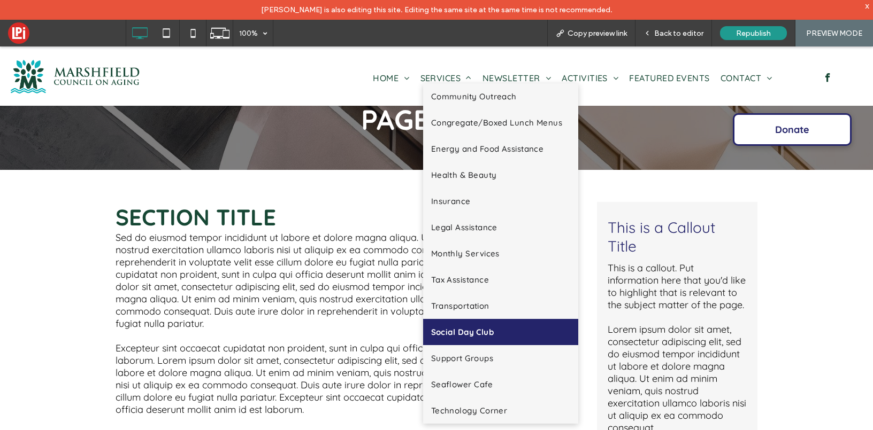
click at [471, 330] on span "Social Day Club" at bounding box center [462, 332] width 63 height 10
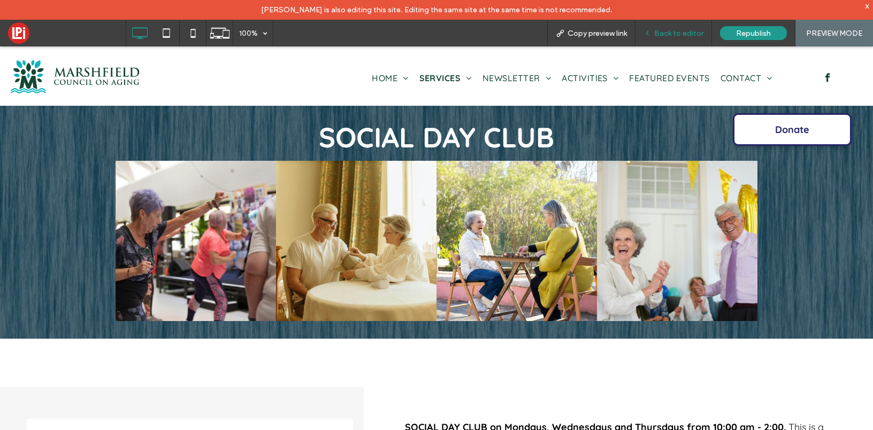
click at [679, 34] on span "Back to editor" at bounding box center [678, 33] width 49 height 9
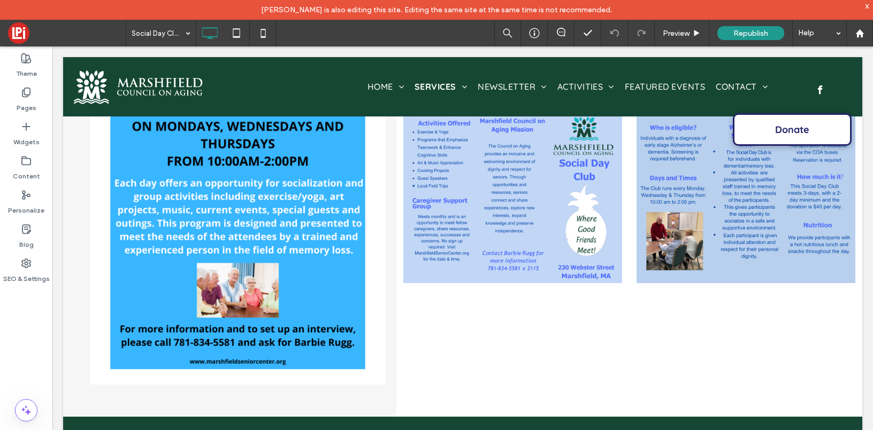
scroll to position [451, 0]
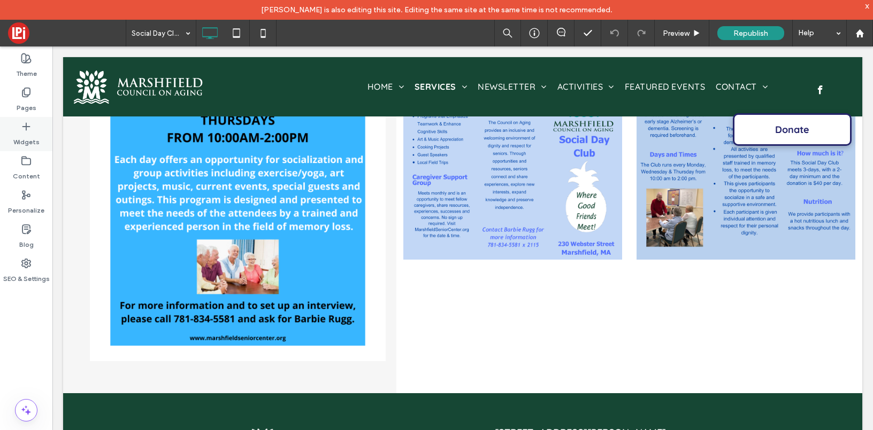
click at [22, 132] on label "Widgets" at bounding box center [26, 139] width 26 height 15
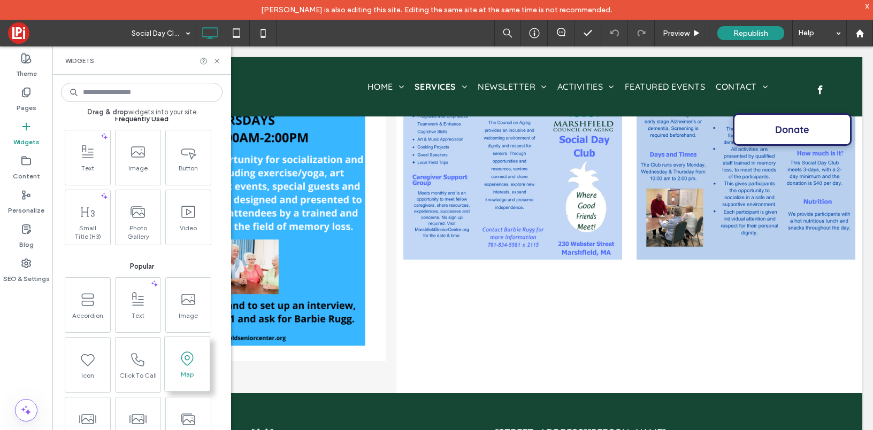
scroll to position [13, 0]
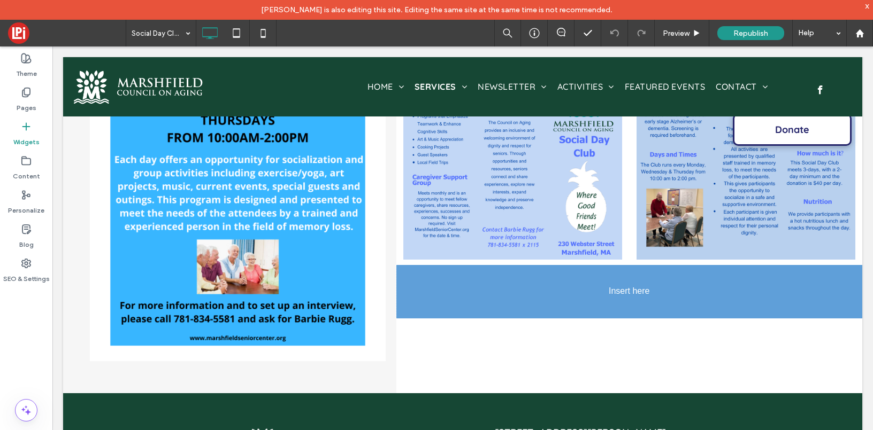
drag, startPoint x: 137, startPoint y: 211, endPoint x: 627, endPoint y: 286, distance: 495.5
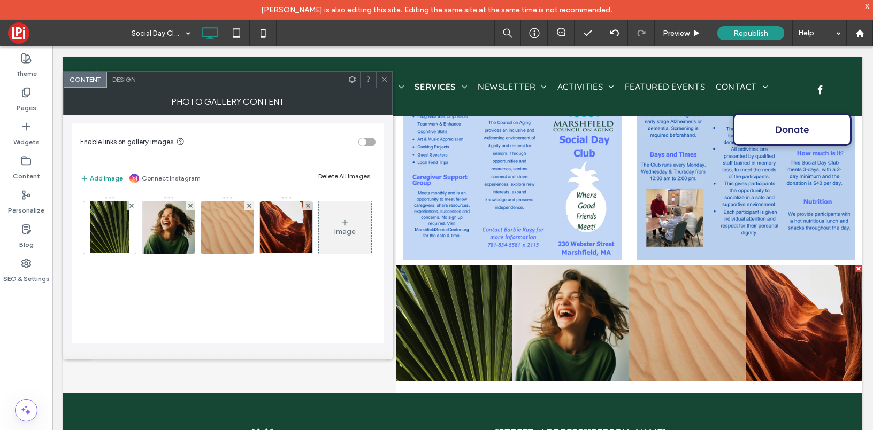
click at [382, 79] on icon at bounding box center [384, 79] width 8 height 8
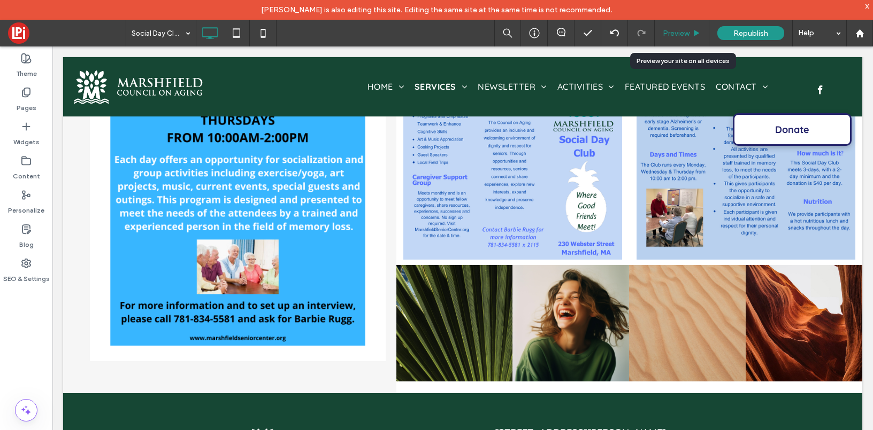
click at [678, 24] on div "Preview" at bounding box center [682, 33] width 55 height 27
click at [675, 35] on span "Preview" at bounding box center [676, 33] width 27 height 9
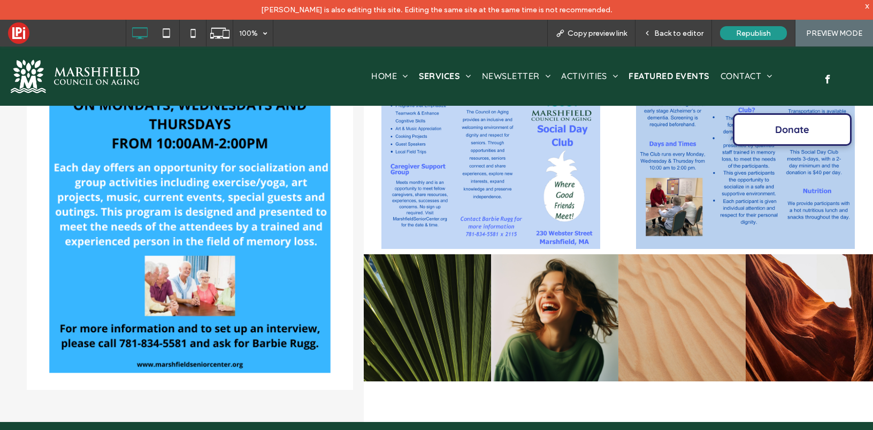
click at [653, 75] on span "FEATURED EVENTS" at bounding box center [668, 76] width 81 height 11
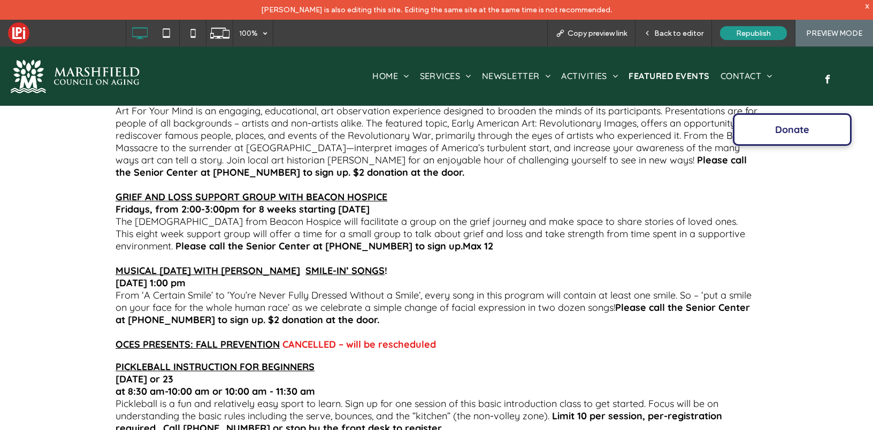
scroll to position [49, 0]
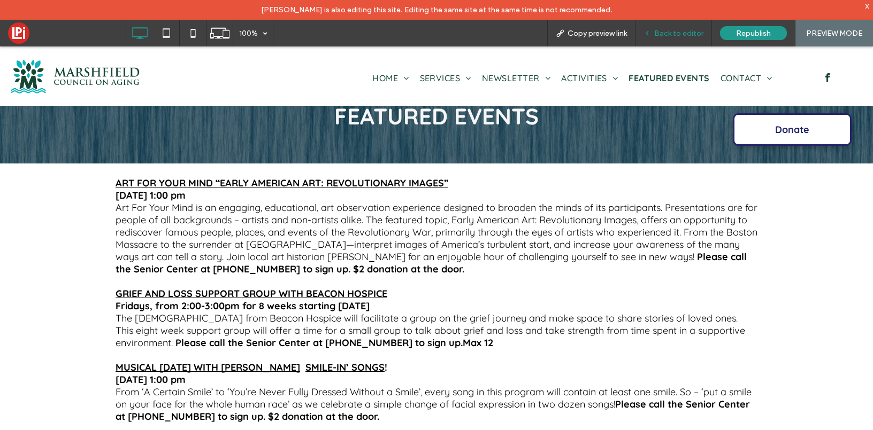
click at [662, 33] on span "Back to editor" at bounding box center [678, 33] width 49 height 9
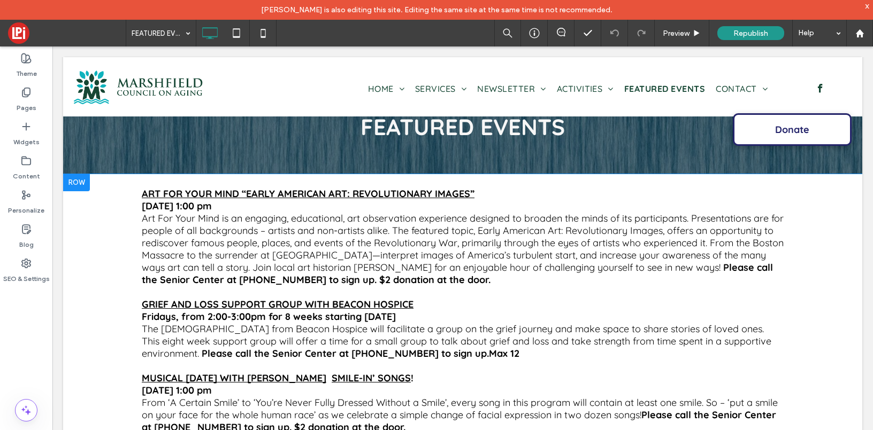
click at [82, 181] on div at bounding box center [76, 182] width 27 height 17
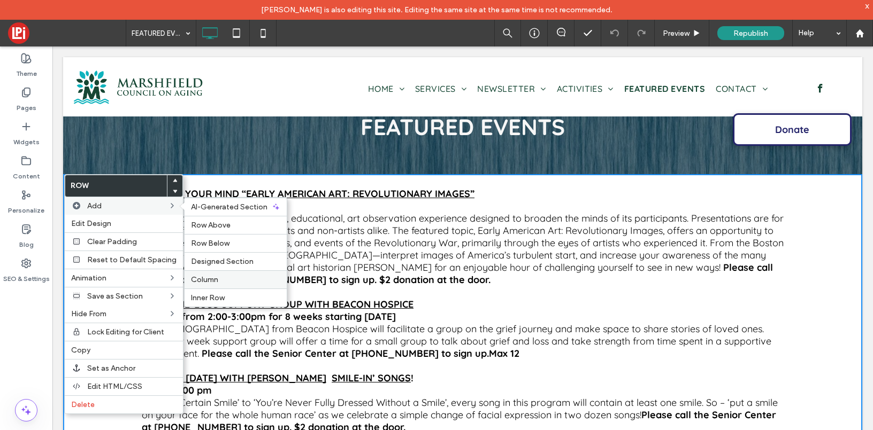
click at [197, 279] on span "Column" at bounding box center [204, 279] width 27 height 9
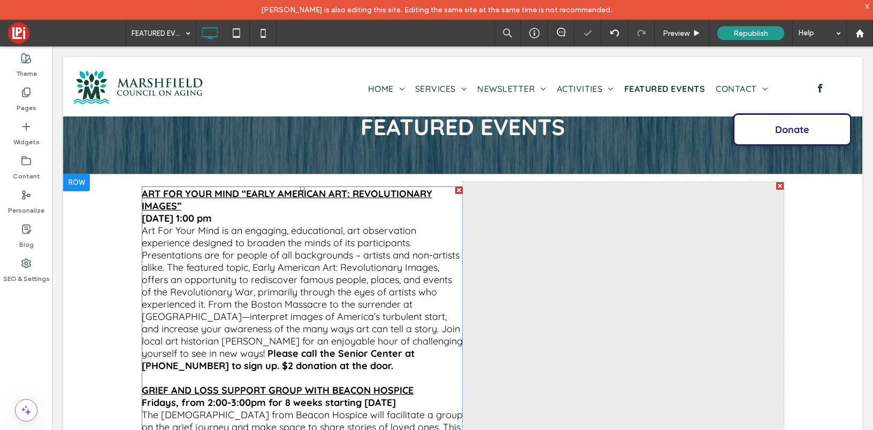
scroll to position [11, 0]
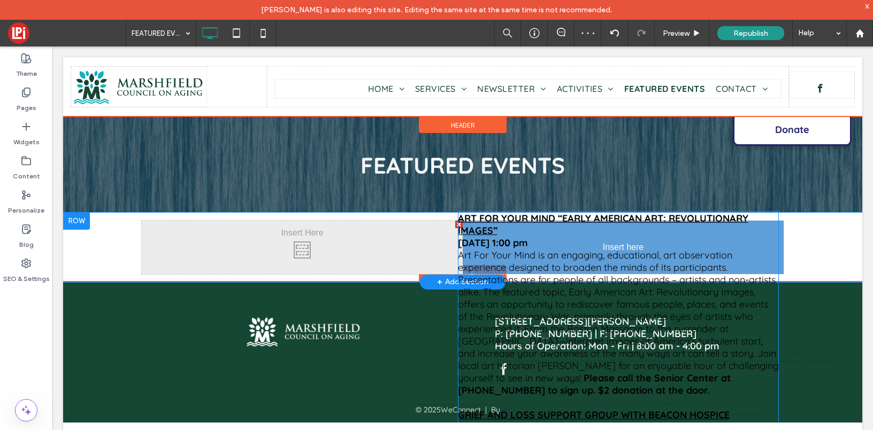
drag, startPoint x: 295, startPoint y: 218, endPoint x: 534, endPoint y: 243, distance: 240.3
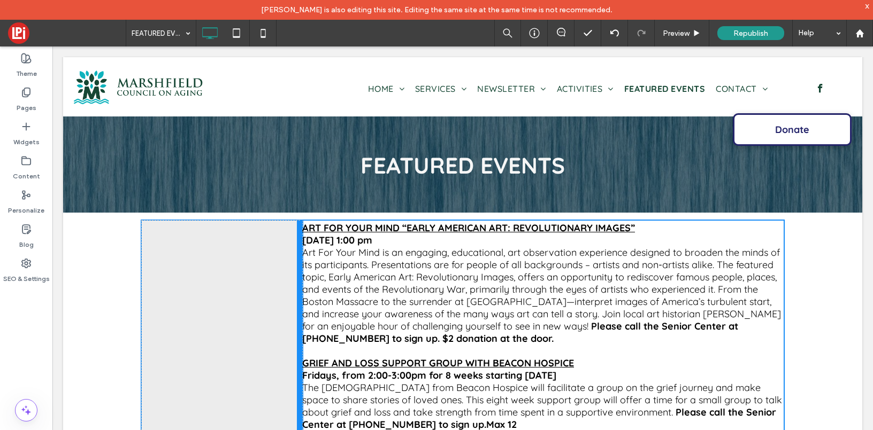
drag, startPoint x: 462, startPoint y: 259, endPoint x: 297, endPoint y: 250, distance: 165.5
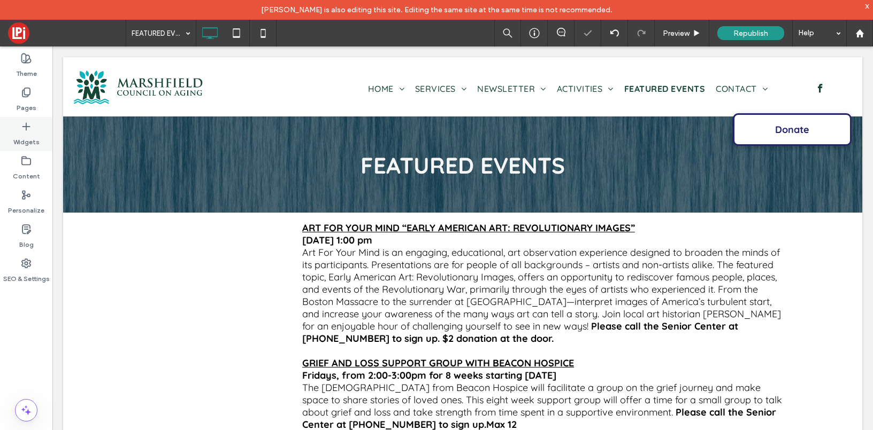
click at [15, 131] on div "Widgets" at bounding box center [26, 134] width 52 height 34
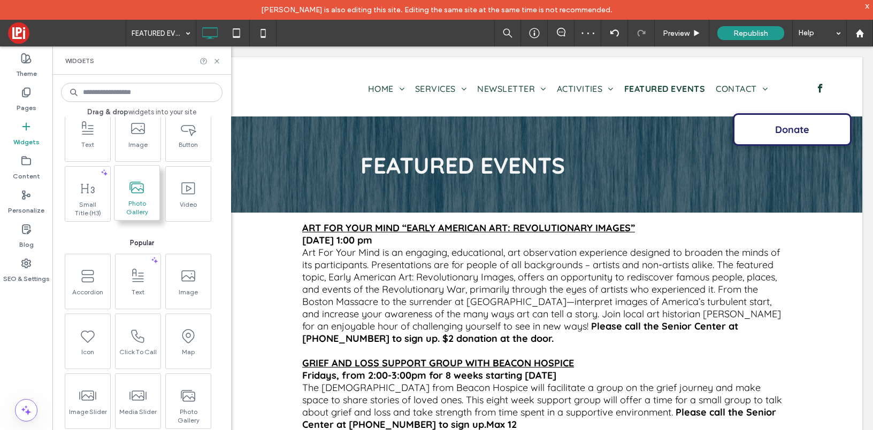
scroll to position [46, 0]
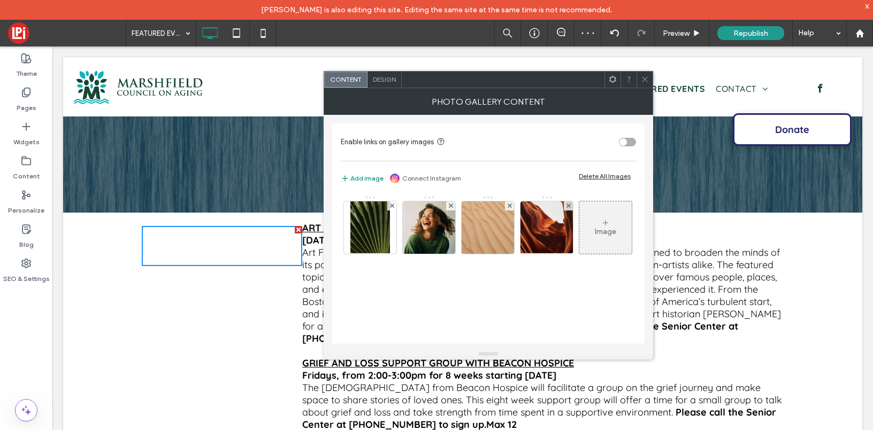
click at [386, 76] on span "Design" at bounding box center [384, 79] width 23 height 8
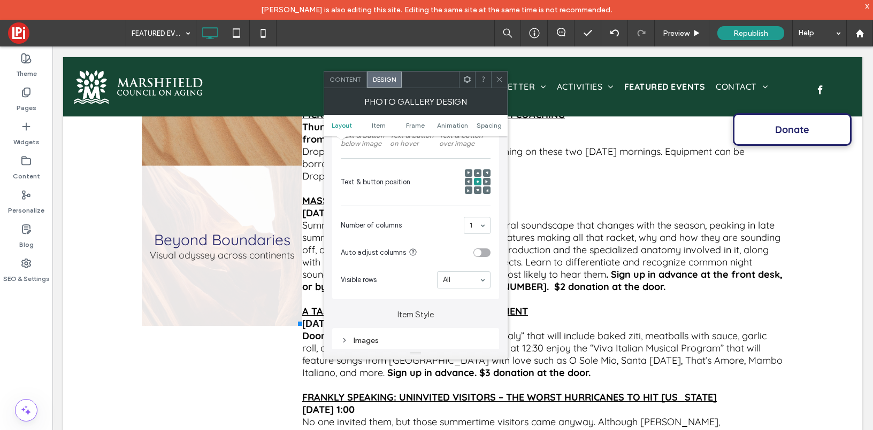
scroll to position [554, 0]
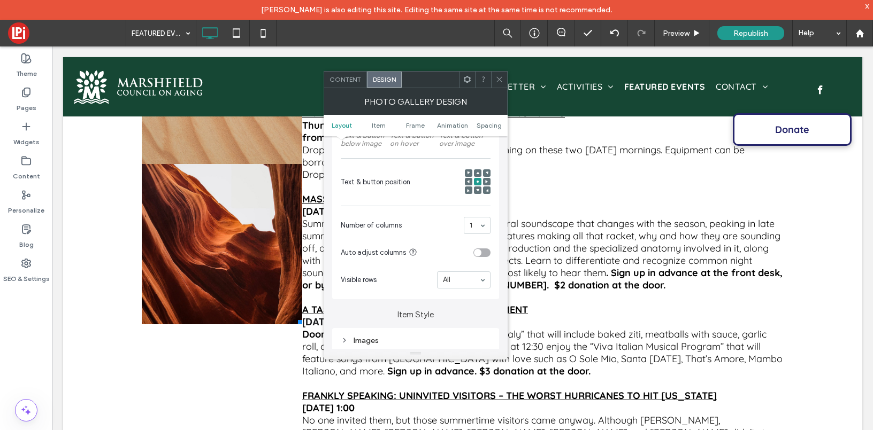
click at [502, 76] on icon at bounding box center [499, 79] width 8 height 8
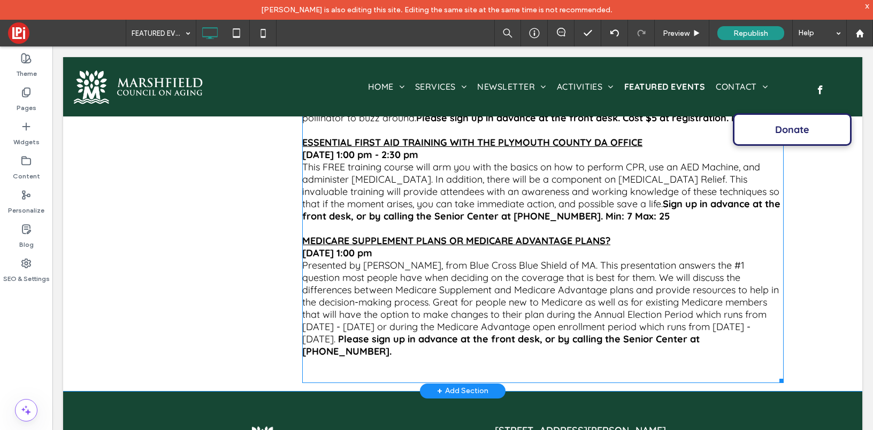
scroll to position [1515, 0]
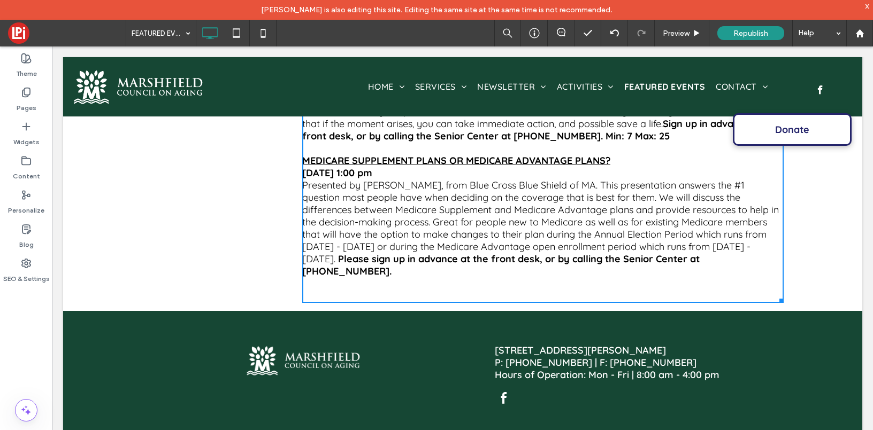
click at [775, 295] on div at bounding box center [779, 299] width 8 height 8
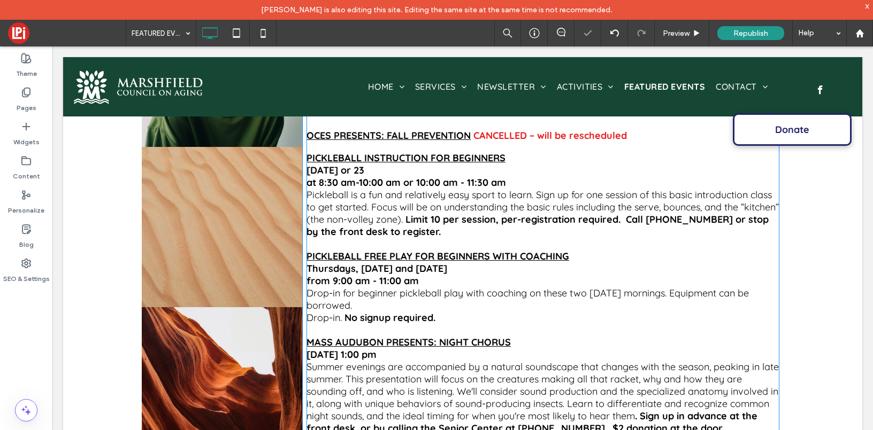
scroll to position [162, 0]
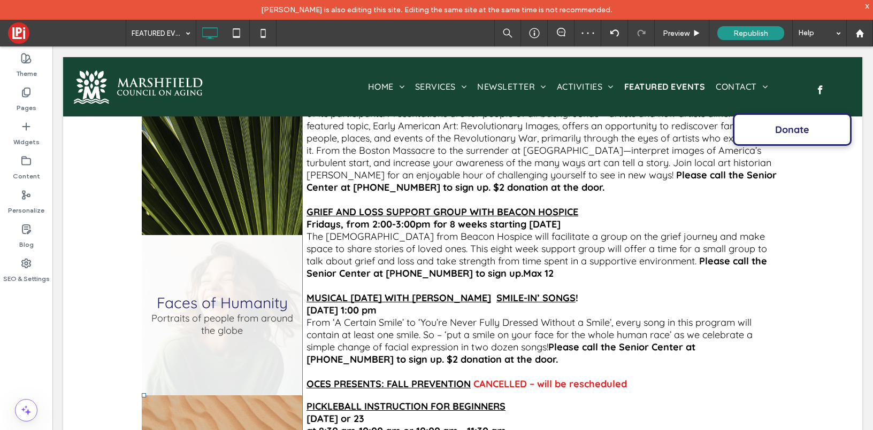
click at [211, 266] on link at bounding box center [222, 315] width 160 height 160
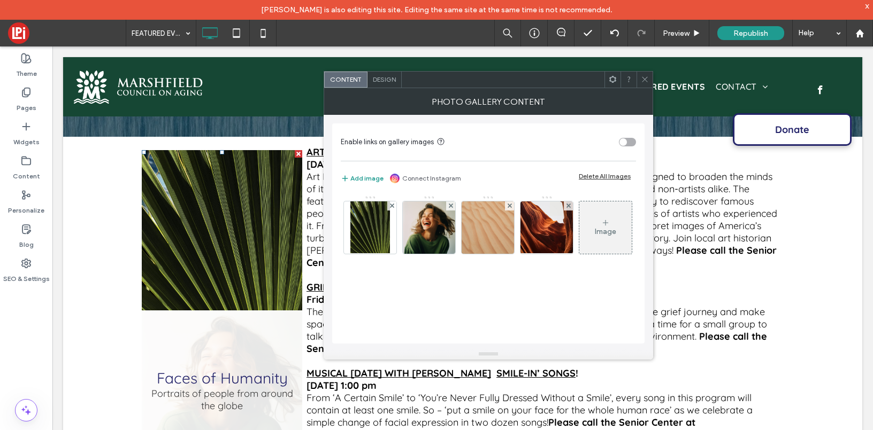
scroll to position [86, 0]
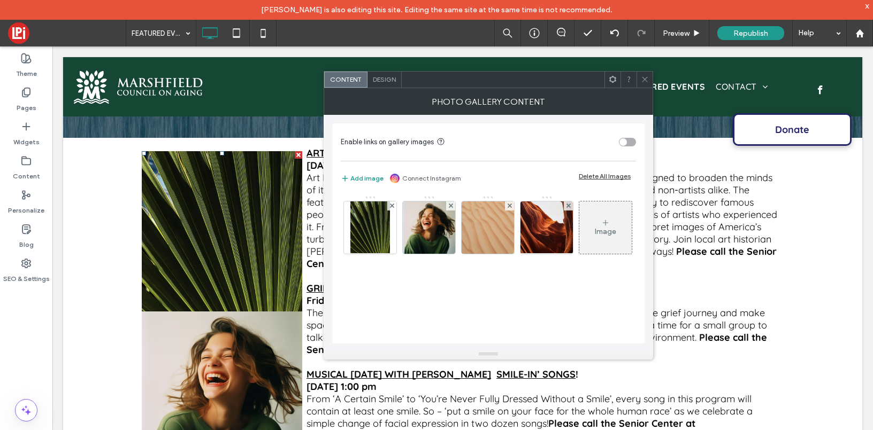
click at [645, 79] on icon at bounding box center [645, 79] width 8 height 8
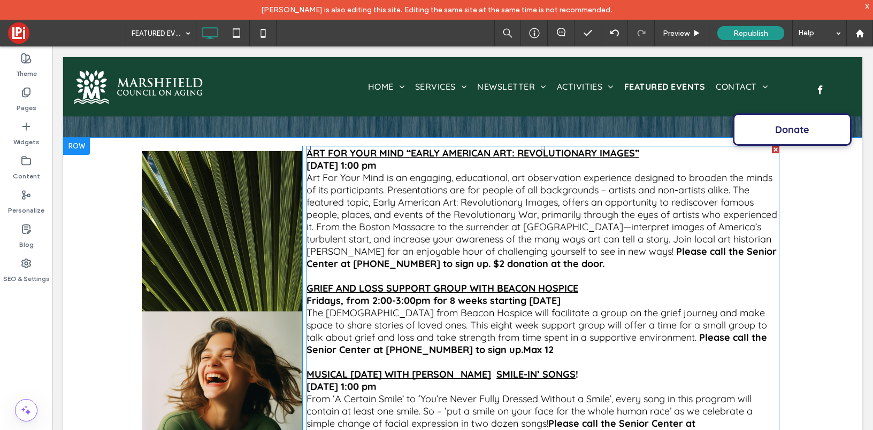
scroll to position [0, 0]
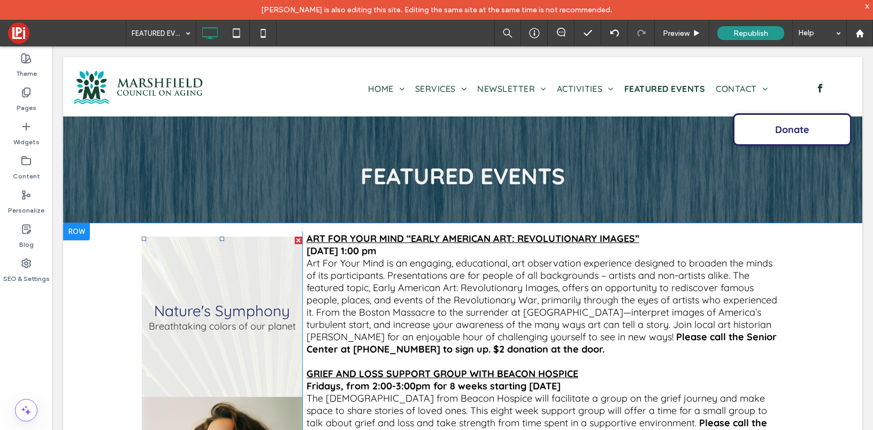
click at [241, 278] on link at bounding box center [222, 317] width 160 height 160
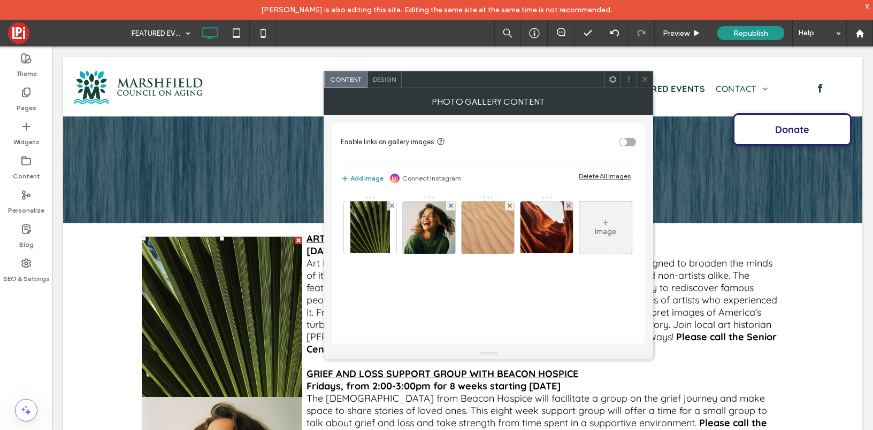
click at [384, 76] on span "Design" at bounding box center [384, 79] width 23 height 8
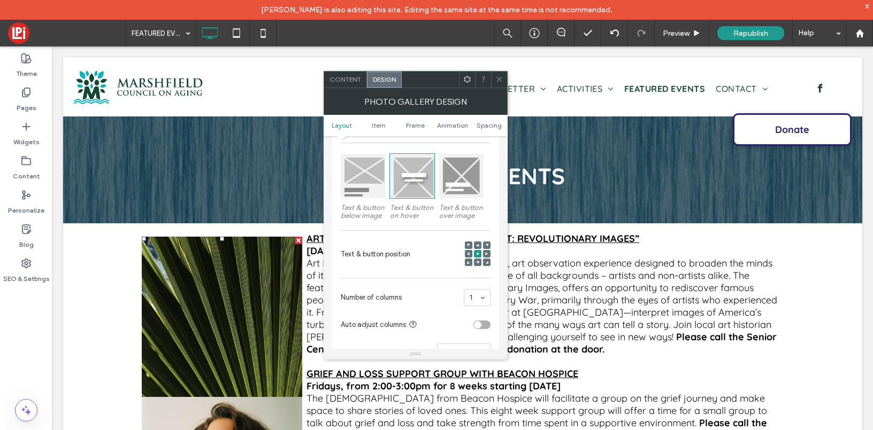
scroll to position [212, 0]
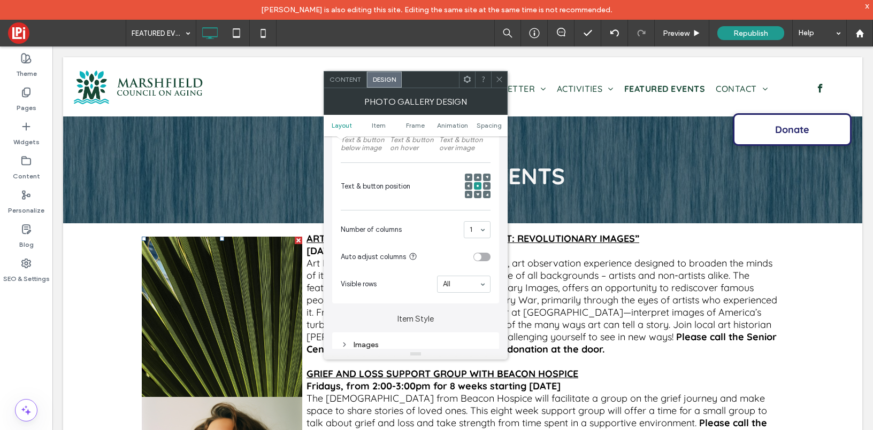
click at [500, 78] on icon at bounding box center [499, 79] width 8 height 8
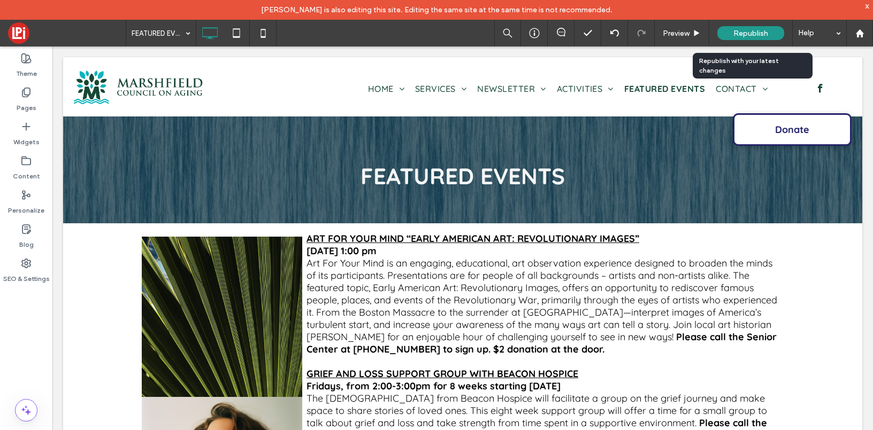
click at [756, 31] on span "Republish" at bounding box center [750, 33] width 35 height 9
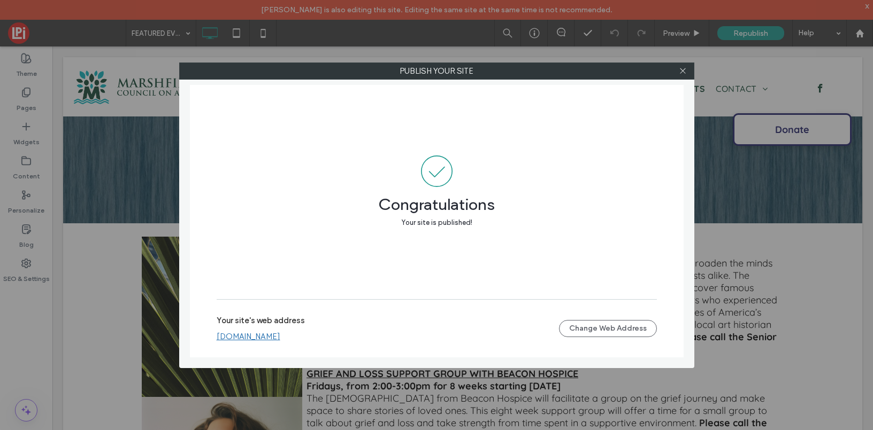
click at [688, 73] on div at bounding box center [683, 71] width 16 height 16
click at [682, 70] on icon at bounding box center [683, 71] width 8 height 8
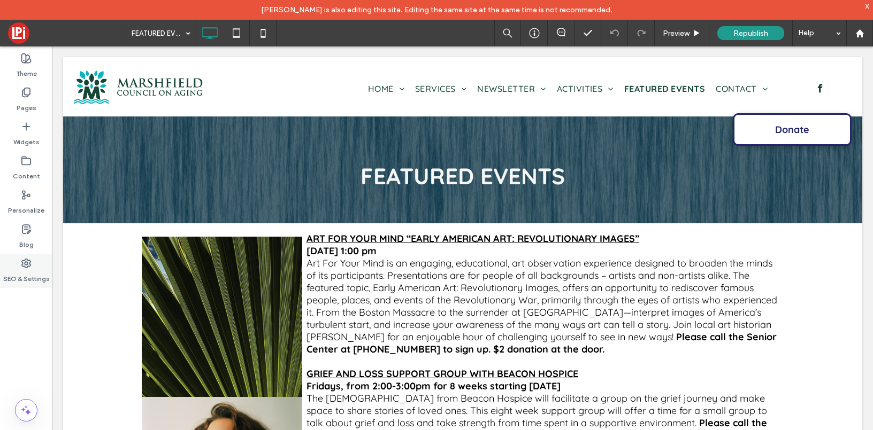
click at [26, 266] on icon at bounding box center [26, 263] width 11 height 11
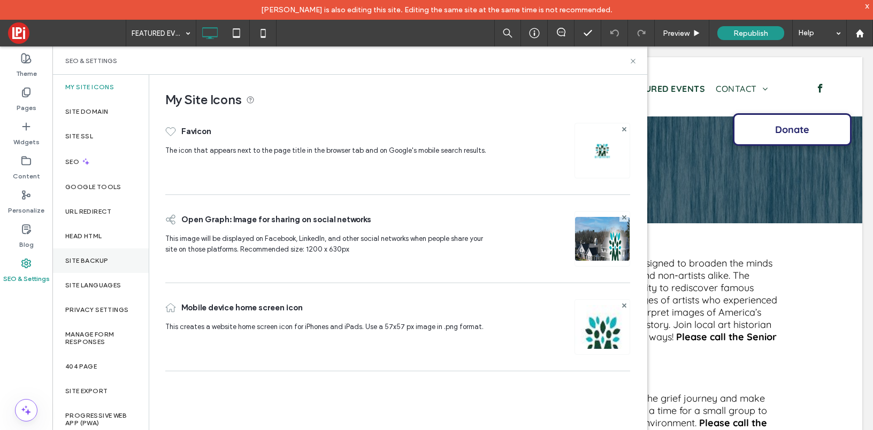
click at [83, 259] on label "Site Backup" at bounding box center [86, 260] width 43 height 7
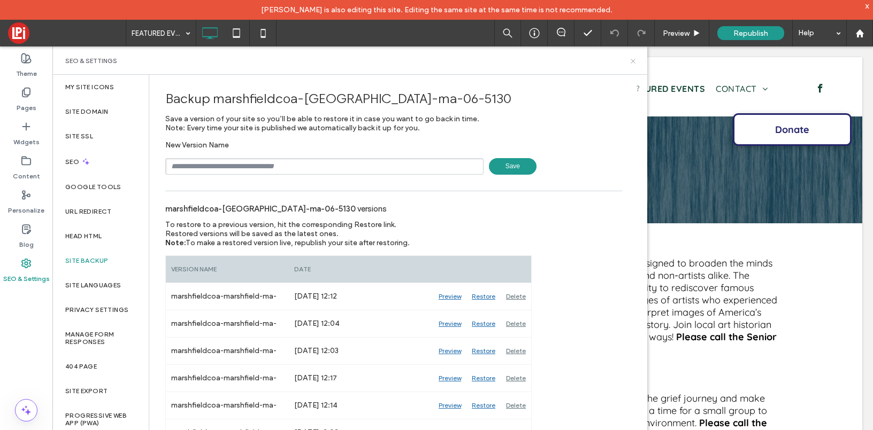
click at [631, 59] on use at bounding box center [632, 61] width 4 height 4
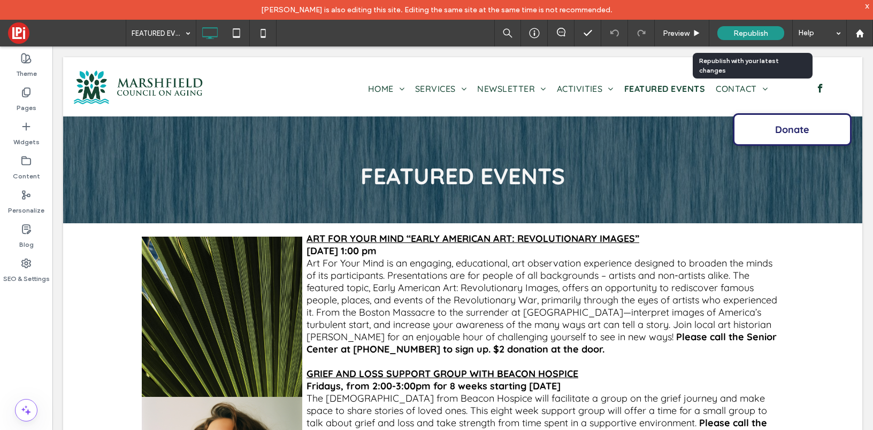
click at [749, 30] on span "Republish" at bounding box center [750, 33] width 35 height 9
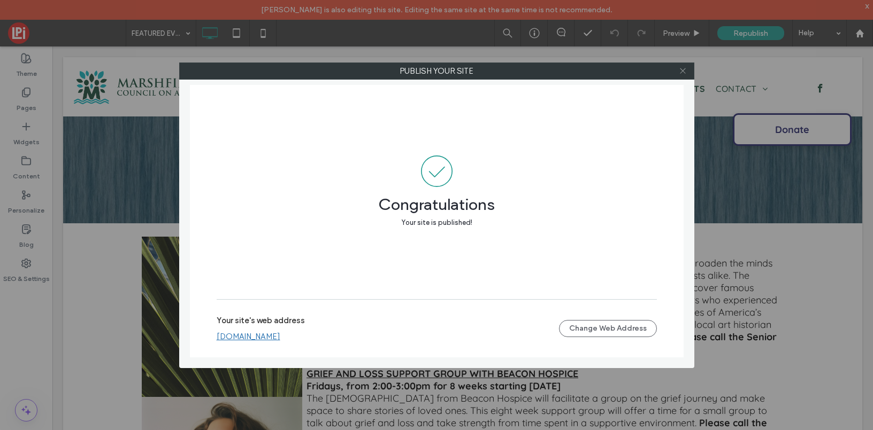
click at [682, 71] on use at bounding box center [682, 70] width 5 height 5
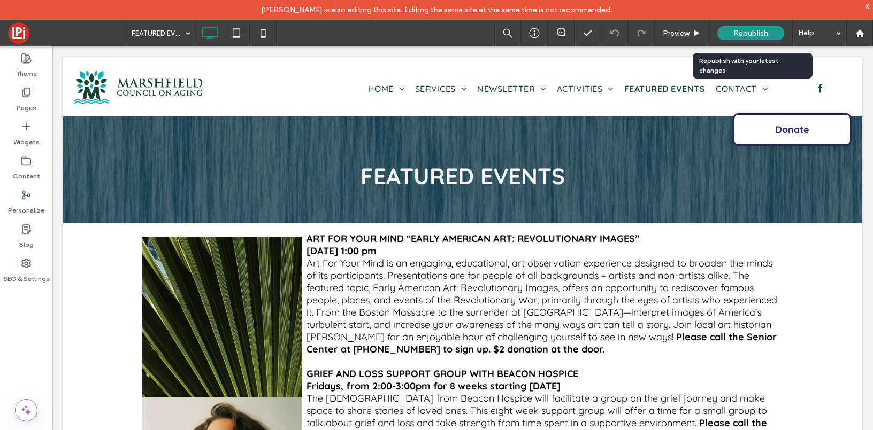
click at [737, 27] on div "Republish" at bounding box center [750, 33] width 67 height 14
